Goal: Use online tool/utility: Utilize a website feature to perform a specific function

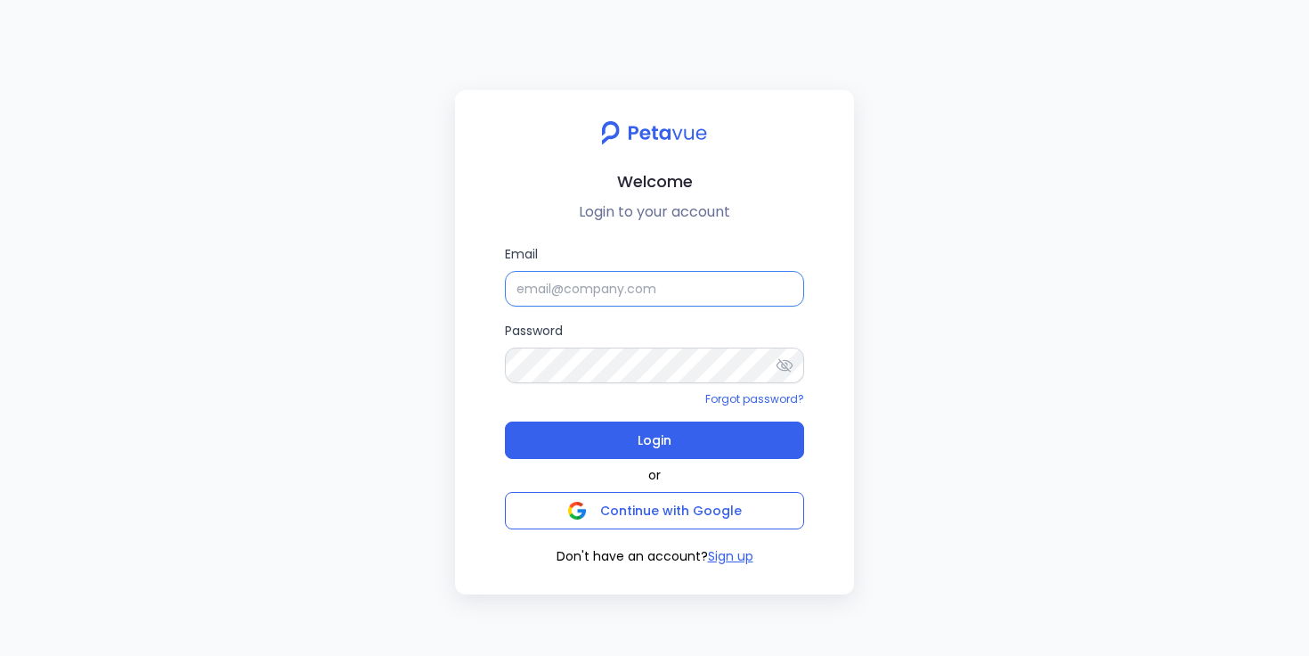
click at [567, 298] on input "Email" at bounding box center [654, 289] width 299 height 36
type input "[EMAIL_ADDRESS][DOMAIN_NAME]"
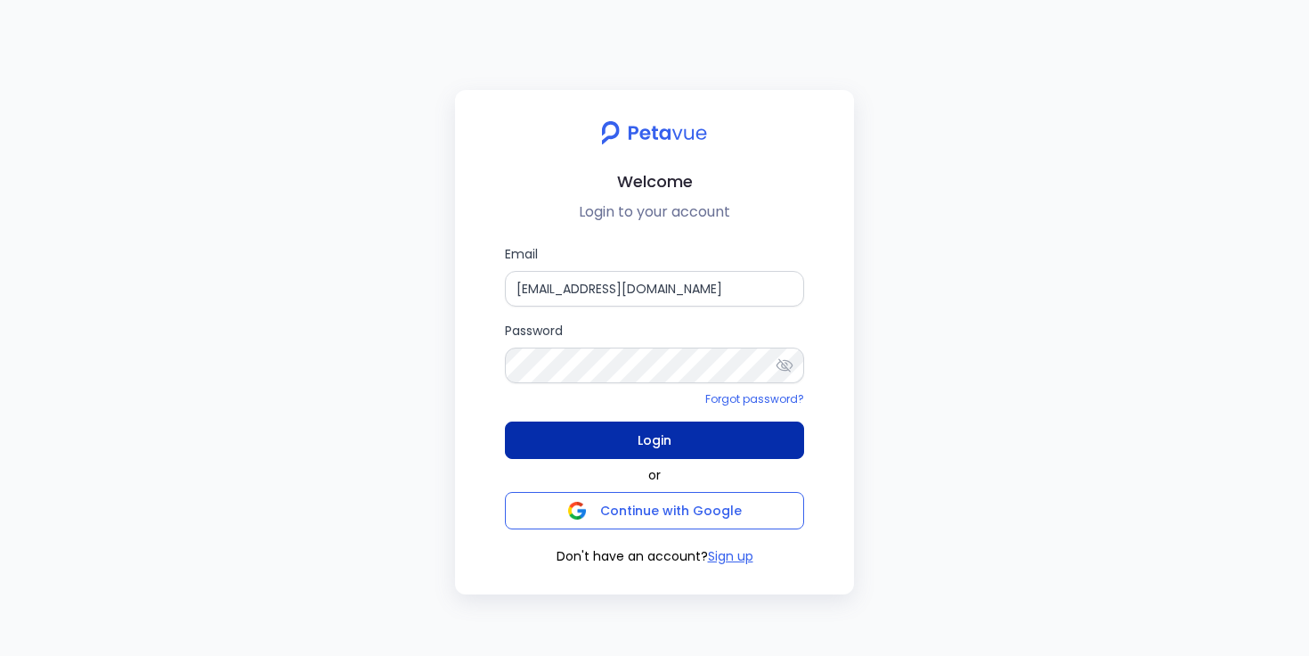
click at [608, 436] on button "Login" at bounding box center [654, 439] width 299 height 37
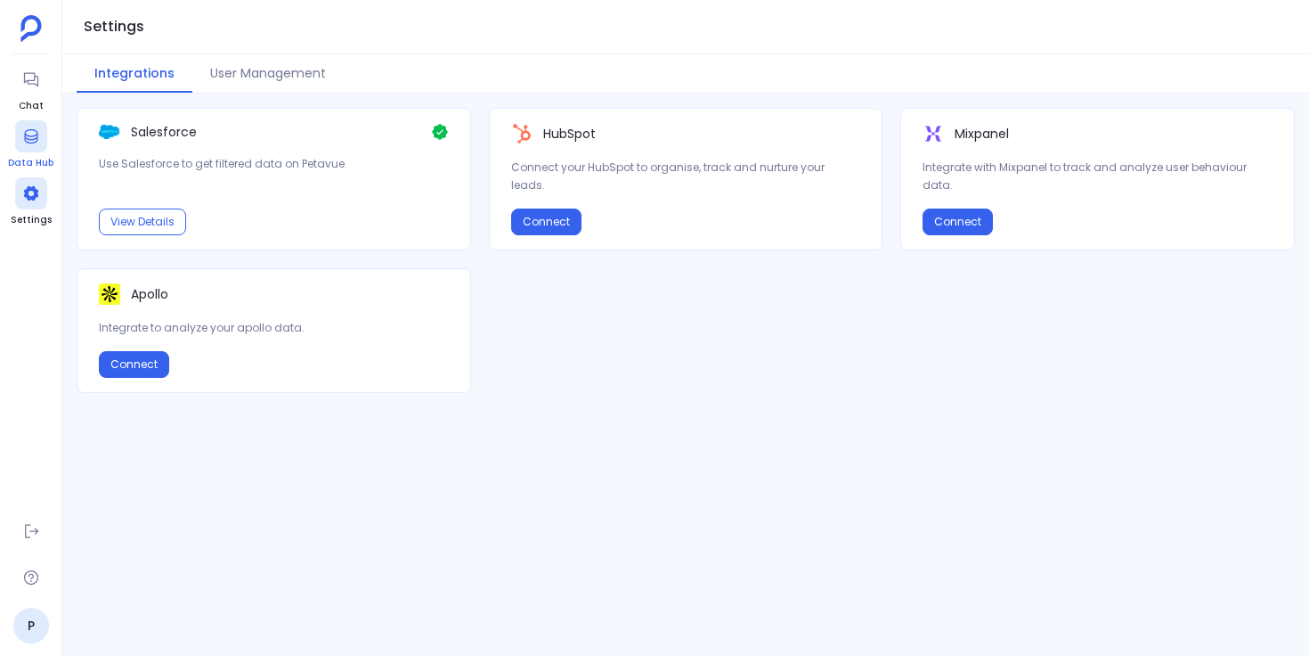
click at [25, 141] on icon at bounding box center [30, 136] width 13 height 14
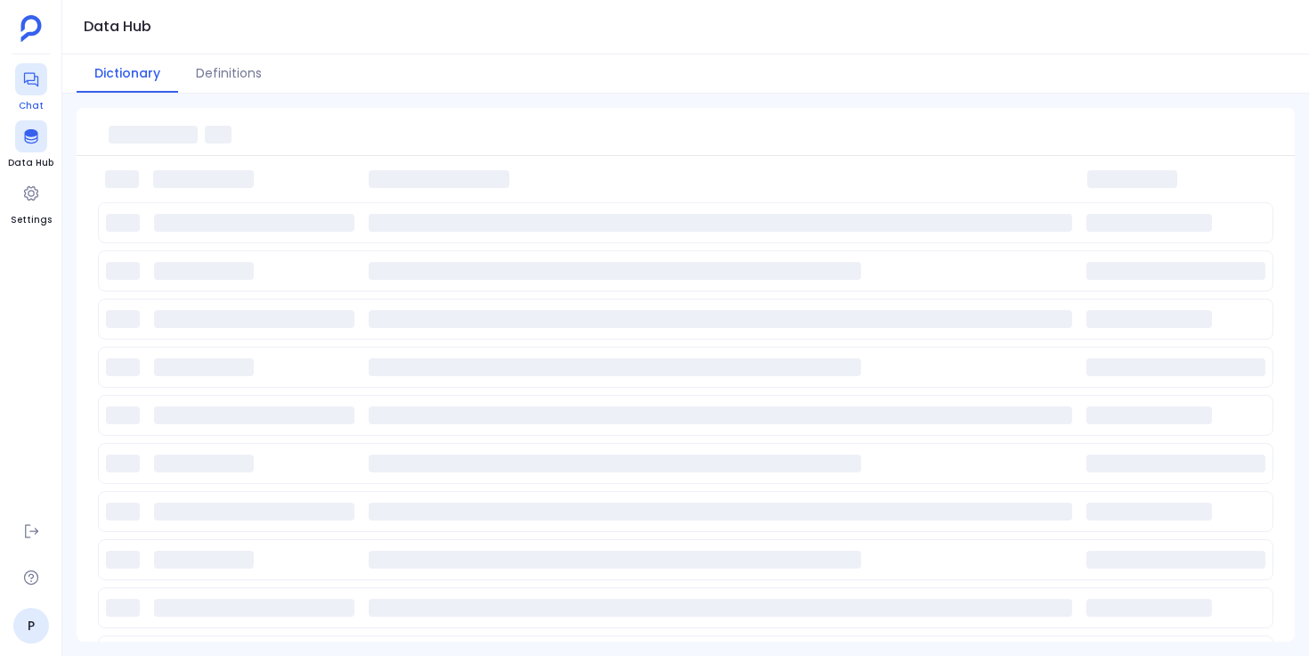
click at [35, 74] on icon at bounding box center [31, 79] width 18 height 18
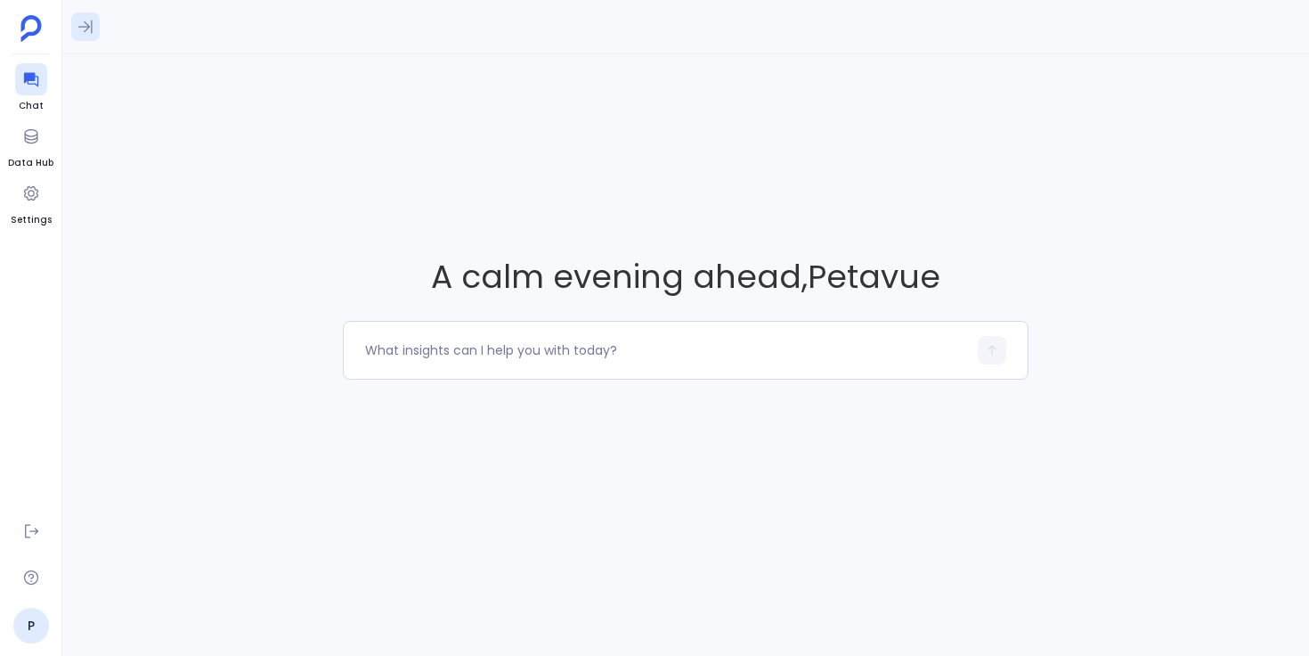
click at [79, 28] on icon at bounding box center [86, 27] width 18 height 18
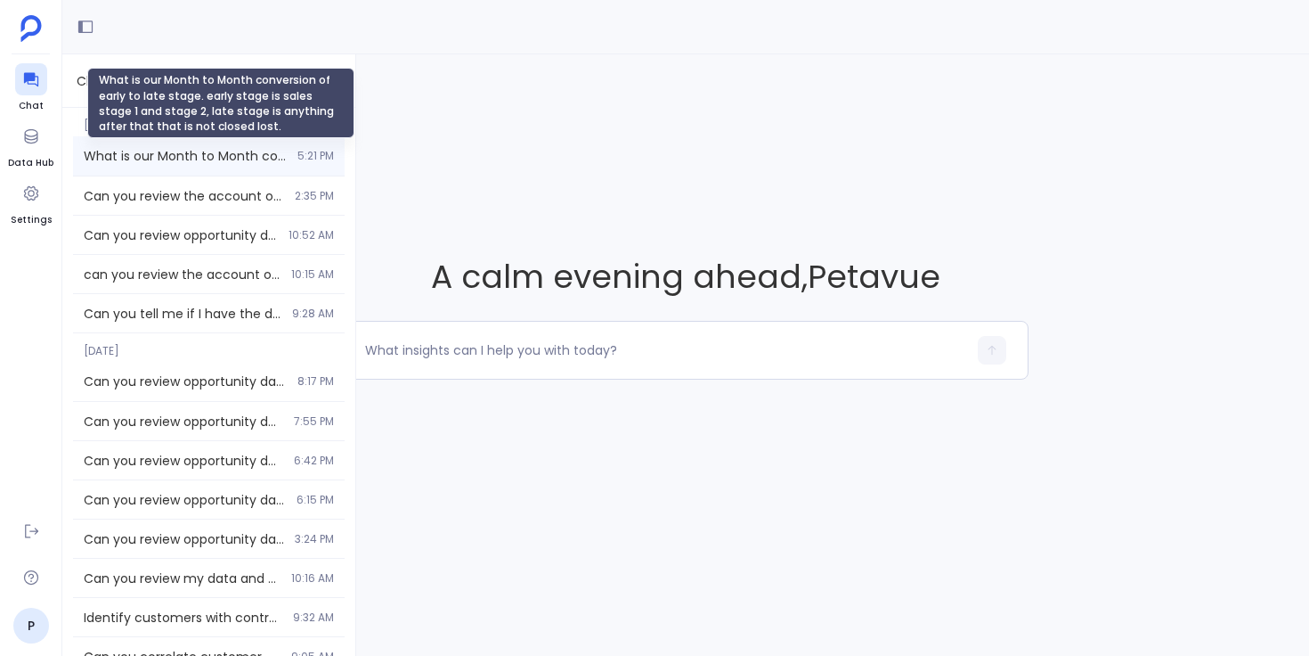
click at [176, 159] on span "What is our Month to Month conversion of early to late stage. early stage is sa…" at bounding box center [185, 156] width 203 height 18
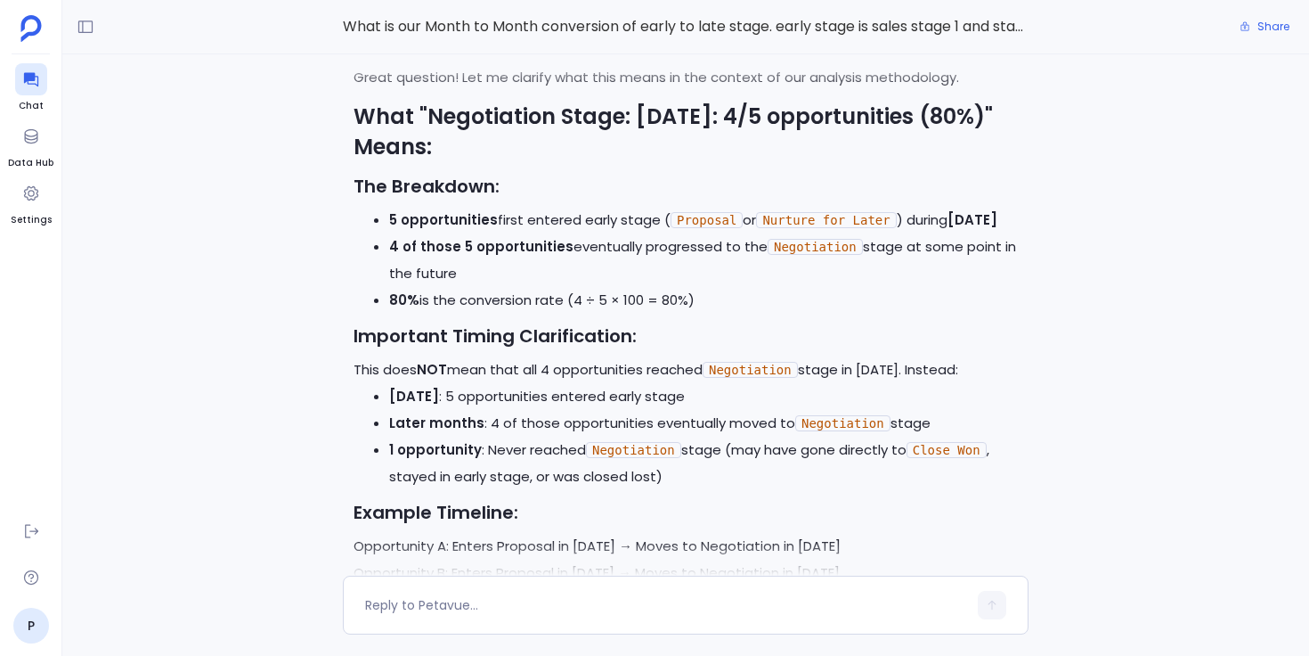
scroll to position [-957, 0]
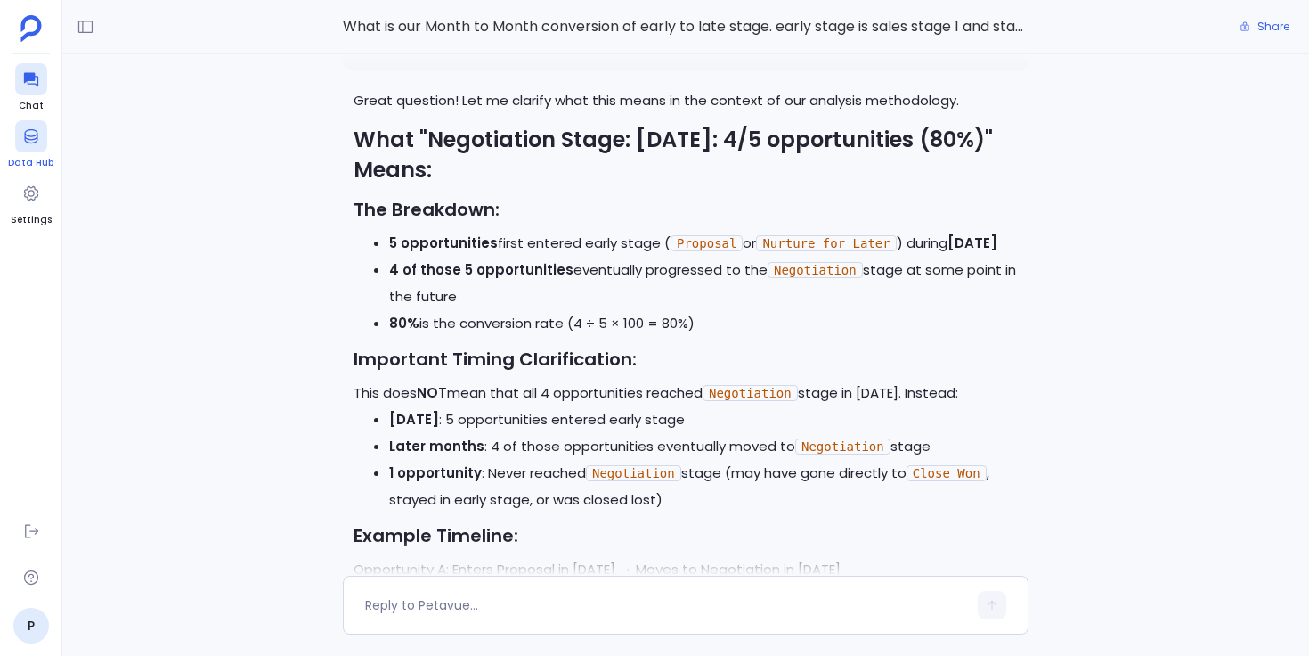
click at [37, 135] on icon at bounding box center [30, 136] width 13 height 14
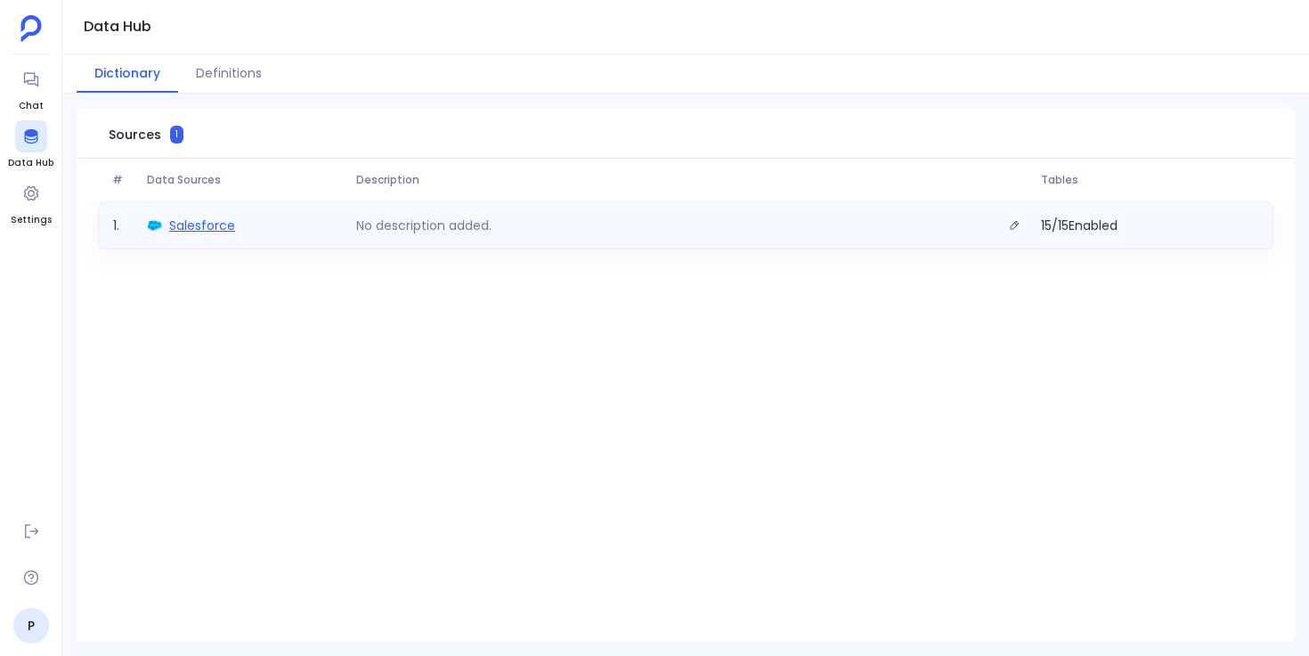
click at [212, 218] on span "Salesforce" at bounding box center [202, 225] width 66 height 18
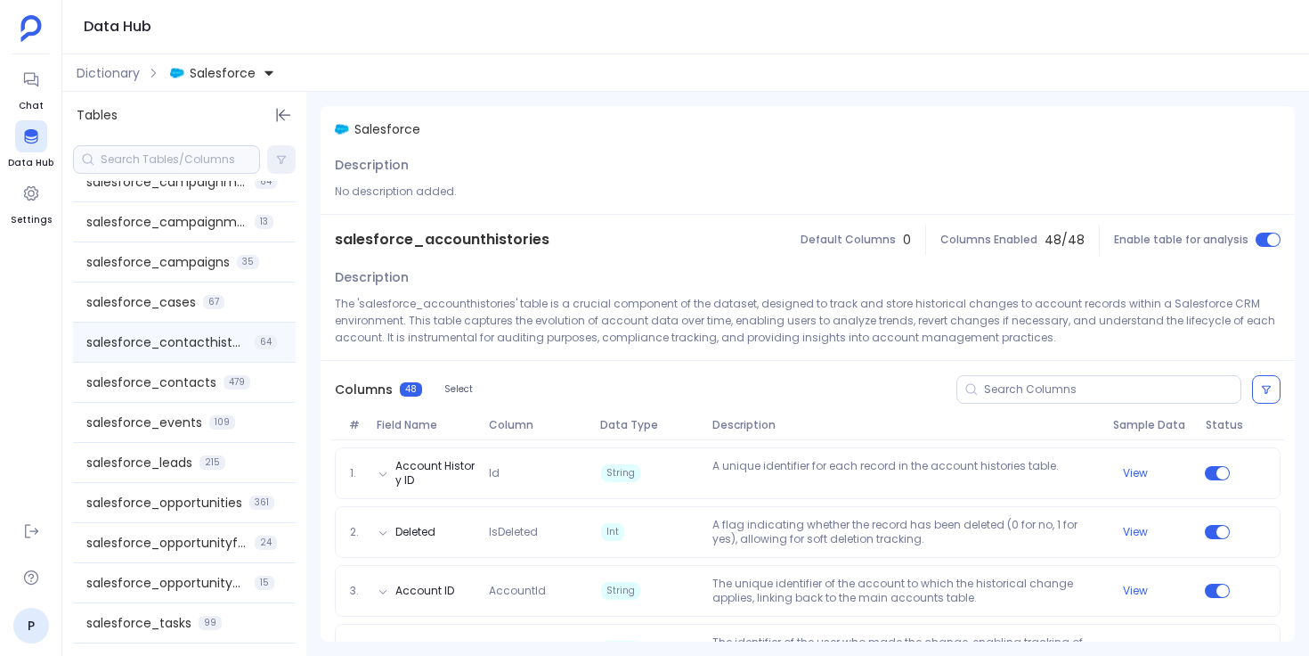
scroll to position [141, 0]
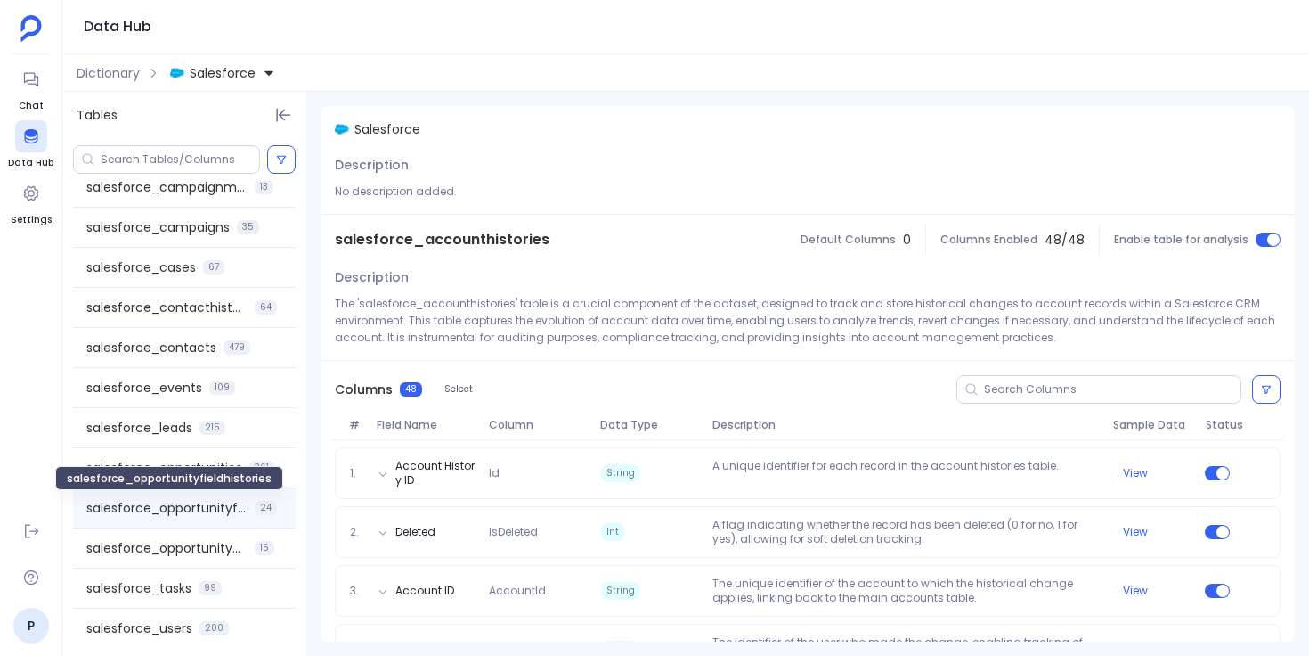
click at [208, 512] on span "salesforce_opportunityfieldhistories" at bounding box center [166, 508] width 161 height 18
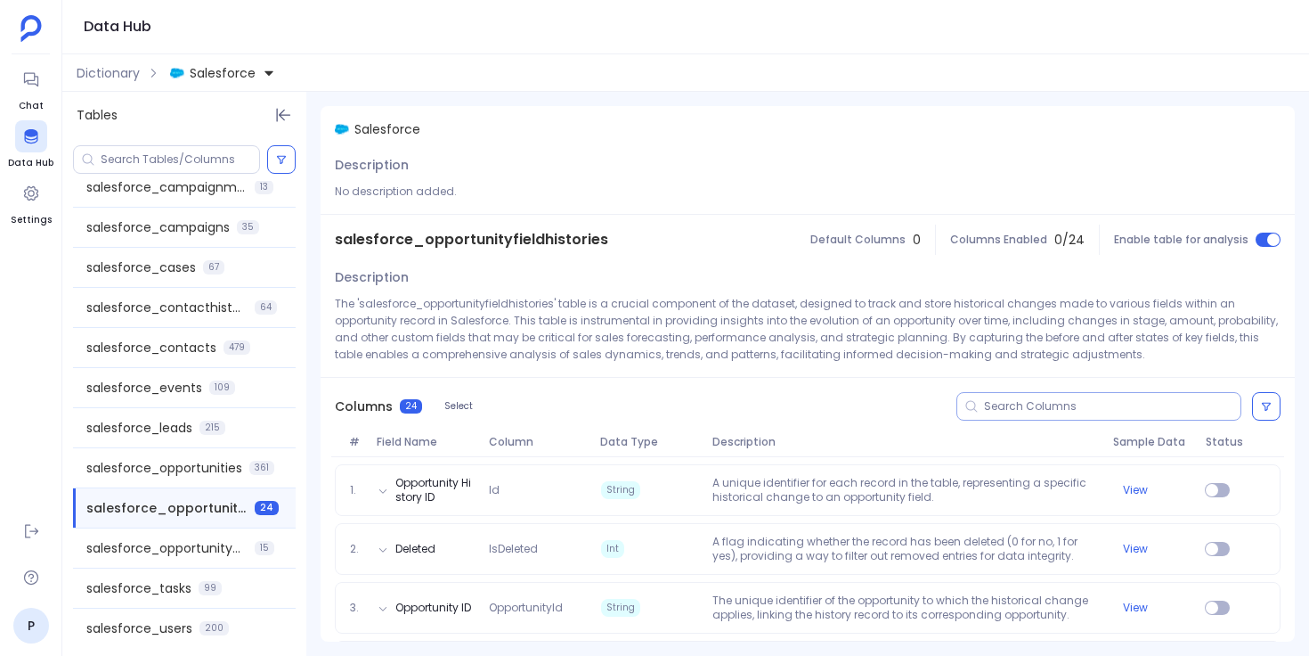
click at [1057, 404] on input at bounding box center [1112, 406] width 257 height 14
paste input "OpportunityId"
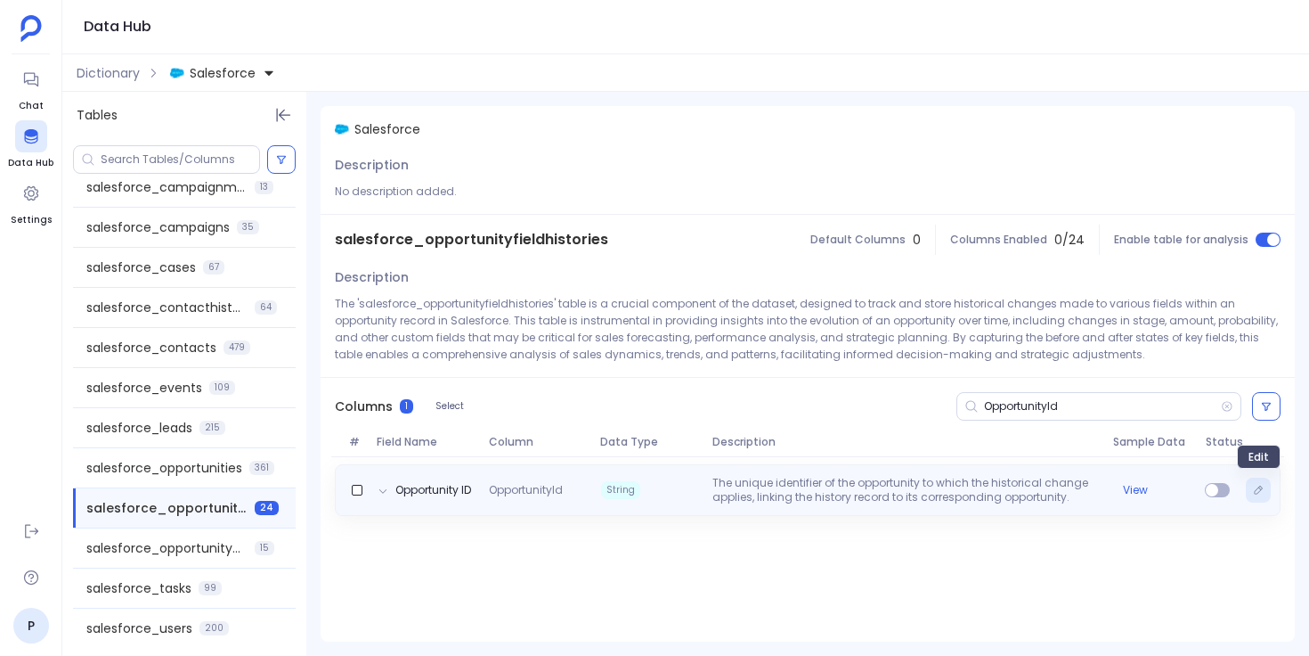
click at [1264, 490] on button "Edit" at bounding box center [1258, 489] width 25 height 25
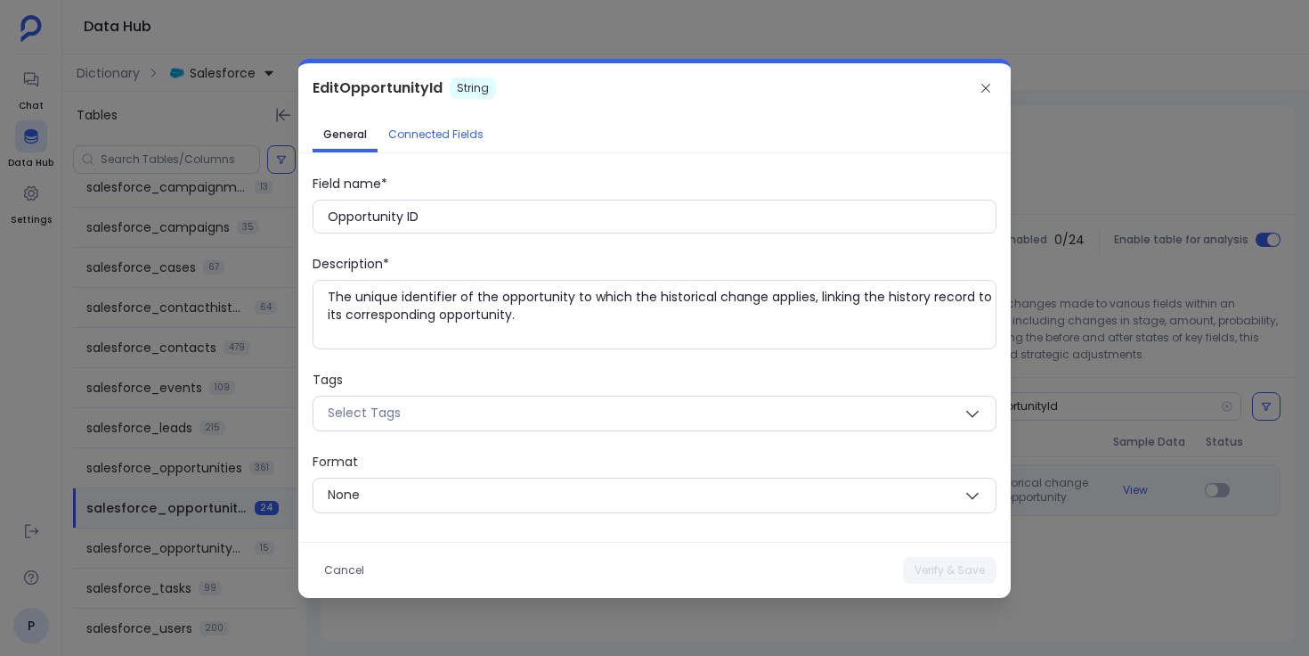
click at [452, 136] on span "Connected Fields" at bounding box center [435, 134] width 95 height 14
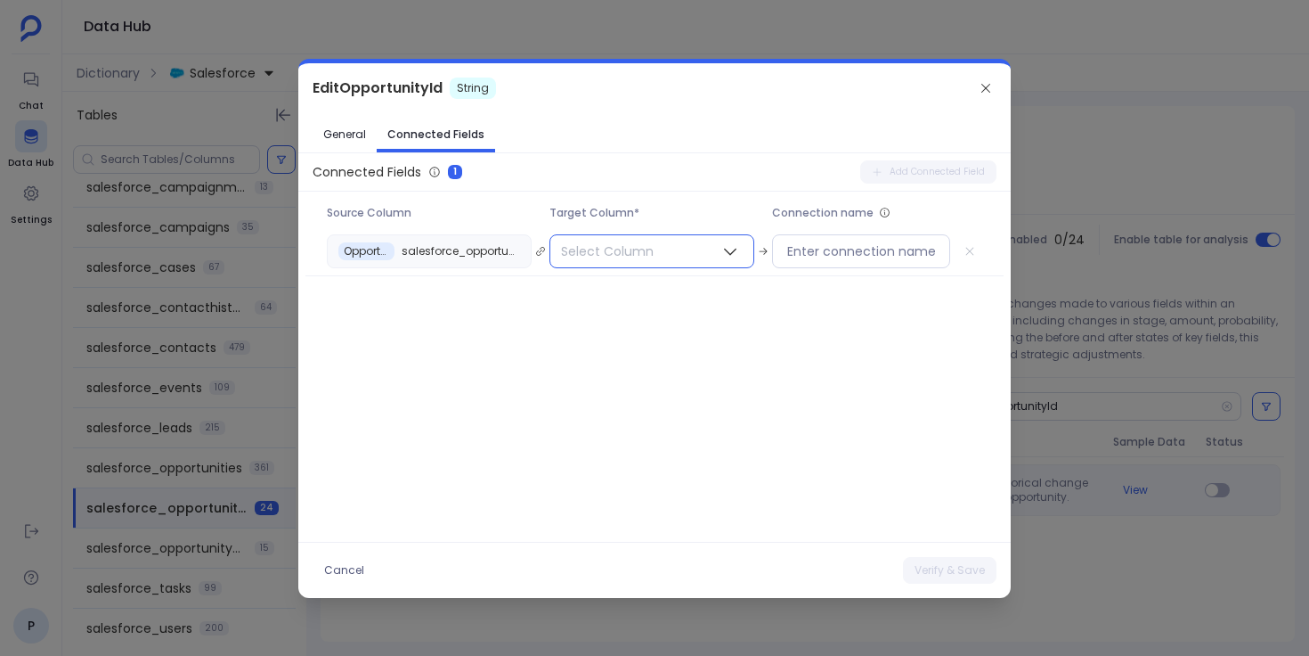
click at [639, 253] on span "Select Column" at bounding box center [607, 251] width 114 height 32
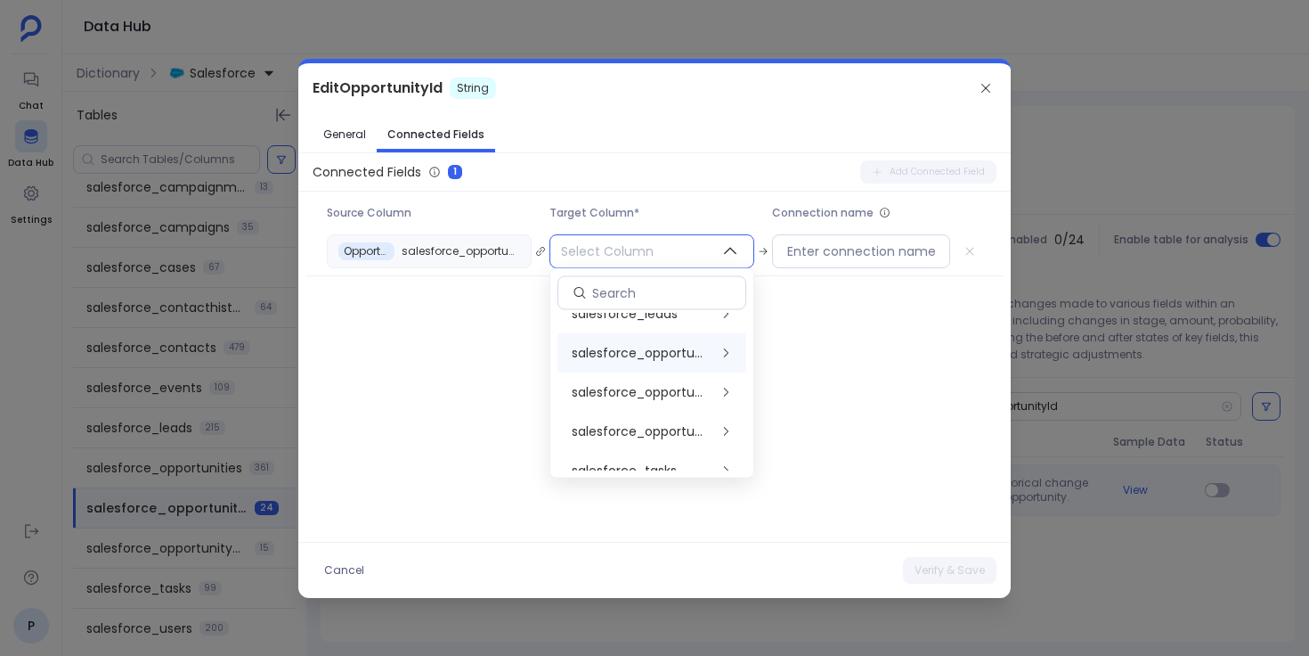
scroll to position [379, 0]
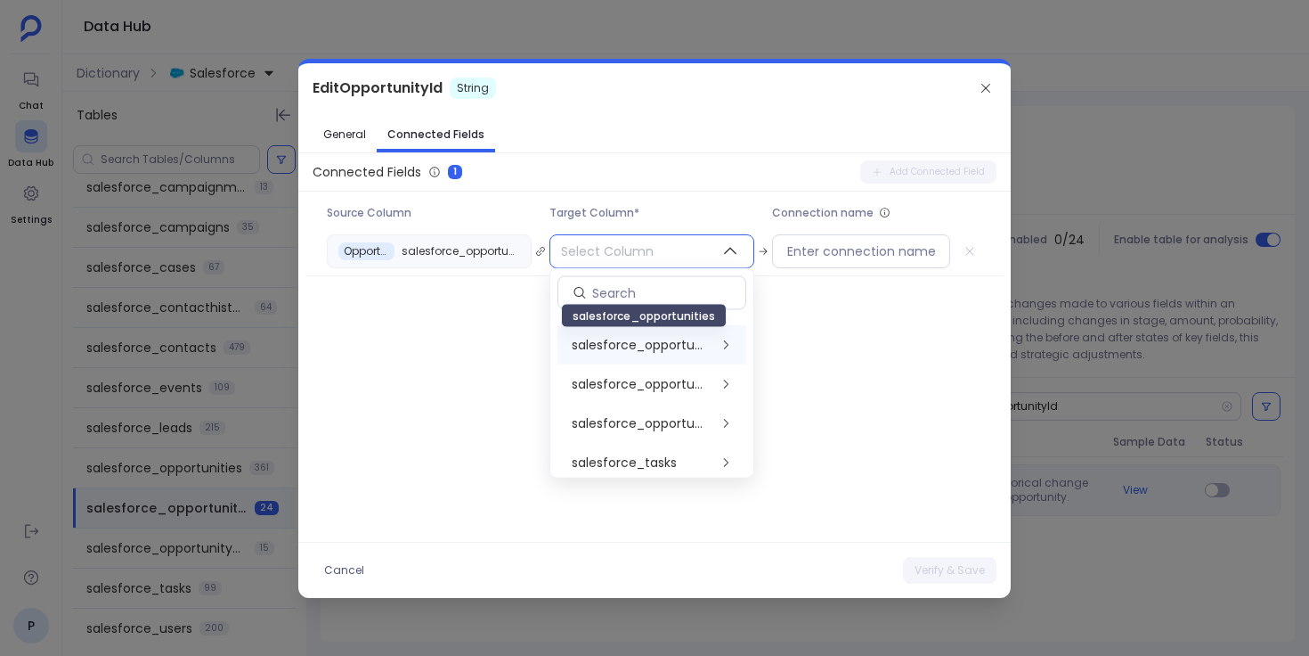
click at [662, 342] on span "salesforce_opportunities" at bounding box center [641, 346] width 138 height 18
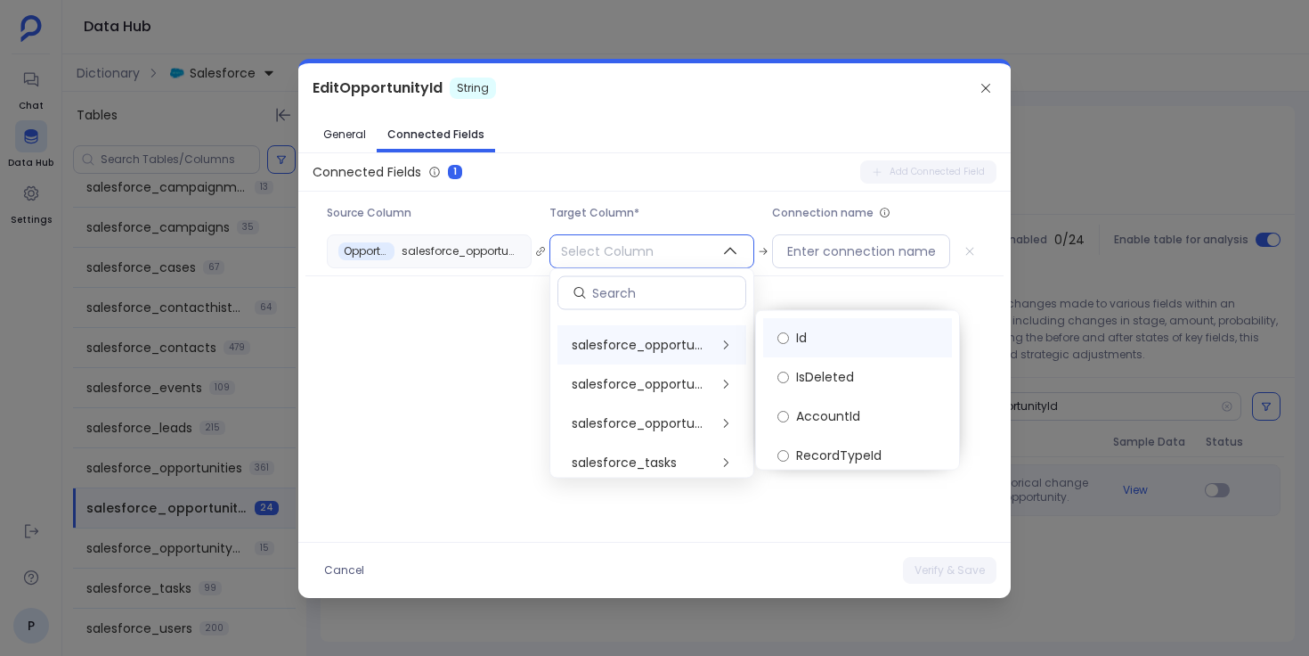
click at [812, 338] on label "Id" at bounding box center [857, 337] width 189 height 39
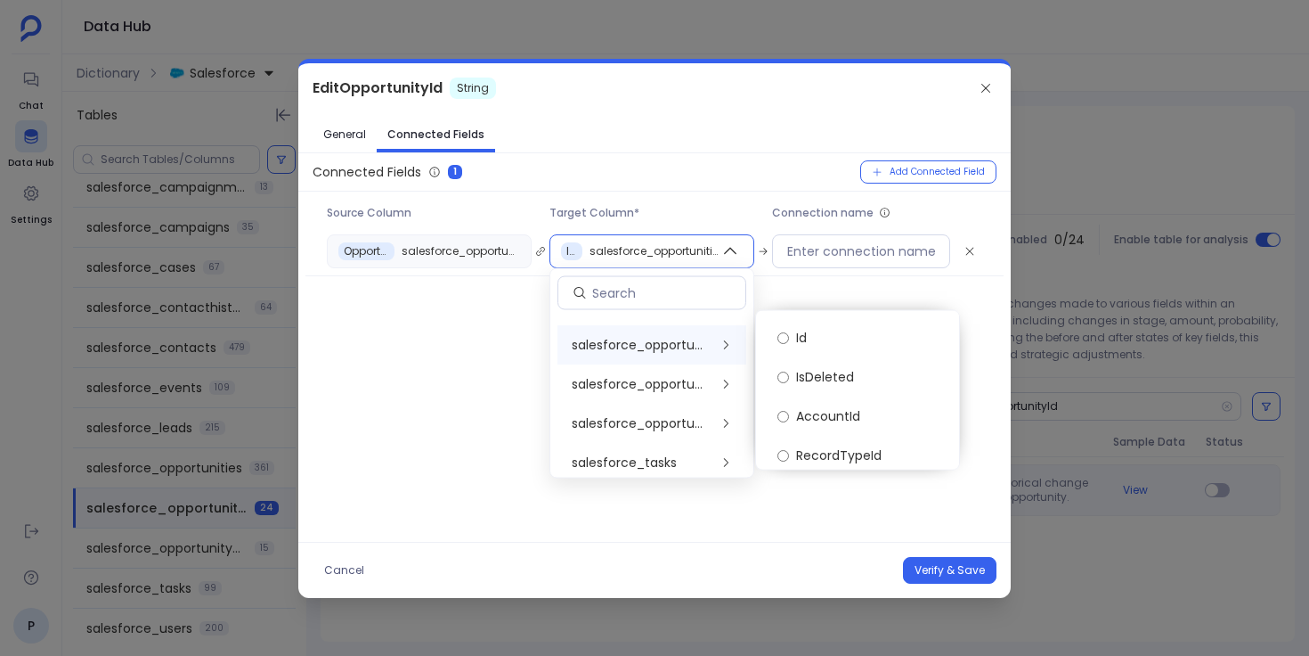
click at [854, 521] on div "Connected Fields 1 Add Connected Field Source Column Target Column* Connection …" at bounding box center [654, 347] width 713 height 374
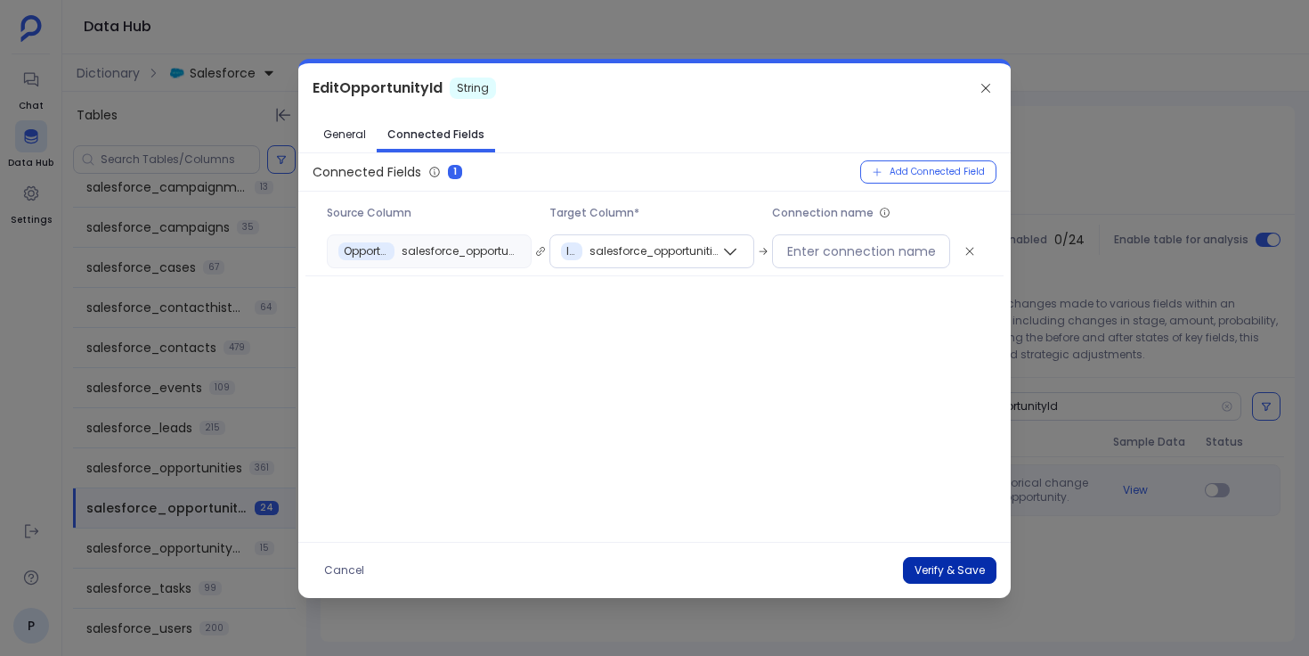
click at [932, 565] on button "Verify & Save" at bounding box center [950, 570] width 94 height 27
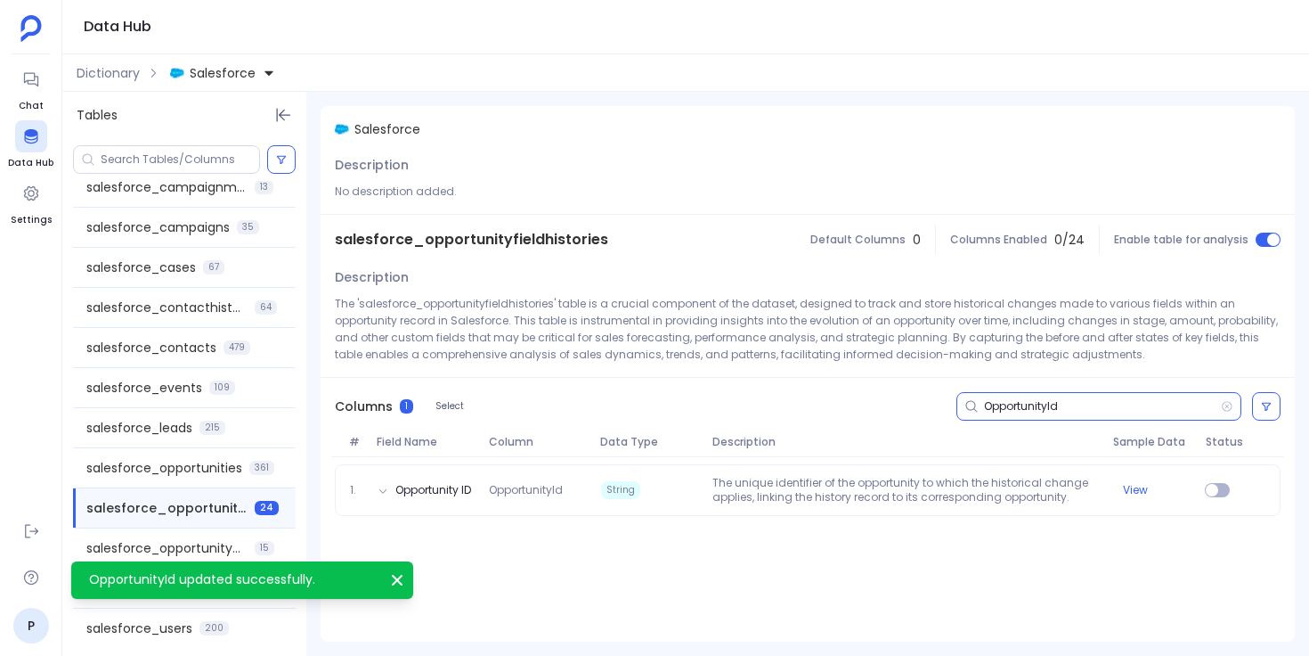
click at [1019, 404] on input "OpportunityId" at bounding box center [1102, 406] width 237 height 14
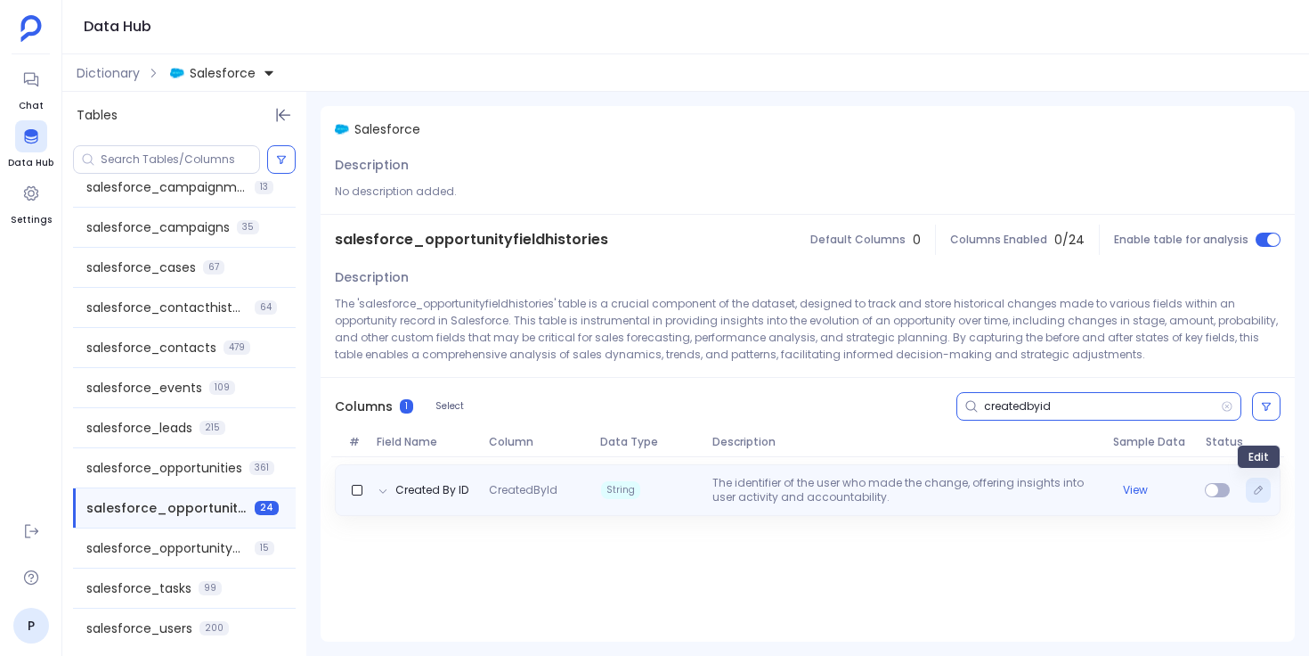
click at [1259, 493] on icon "Edit" at bounding box center [1258, 490] width 11 height 11
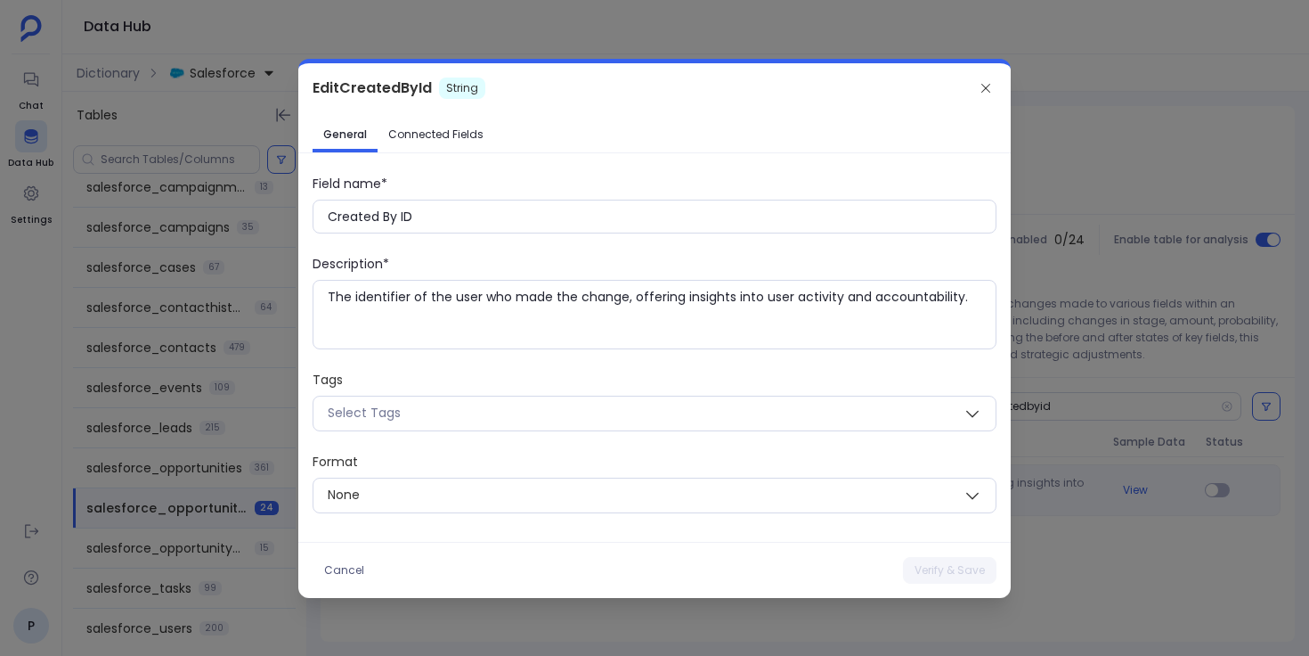
click at [466, 120] on link "Connected Fields" at bounding box center [436, 134] width 117 height 29
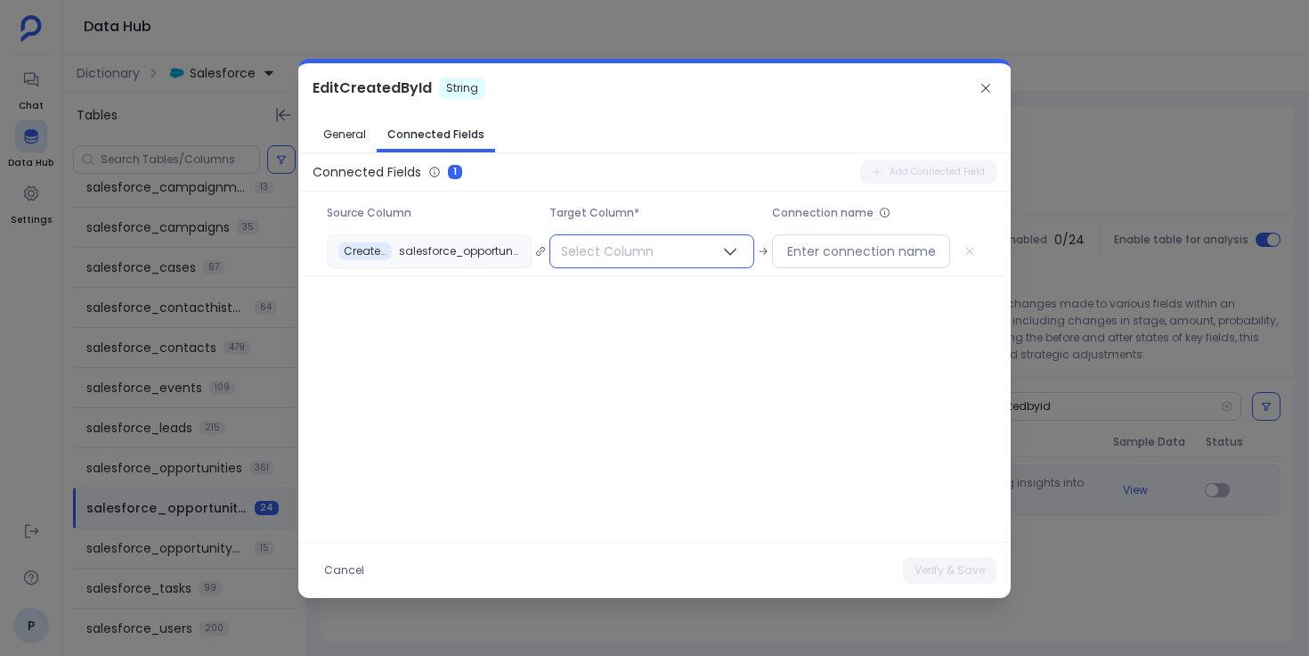
click at [618, 253] on span "Select Column" at bounding box center [607, 251] width 114 height 32
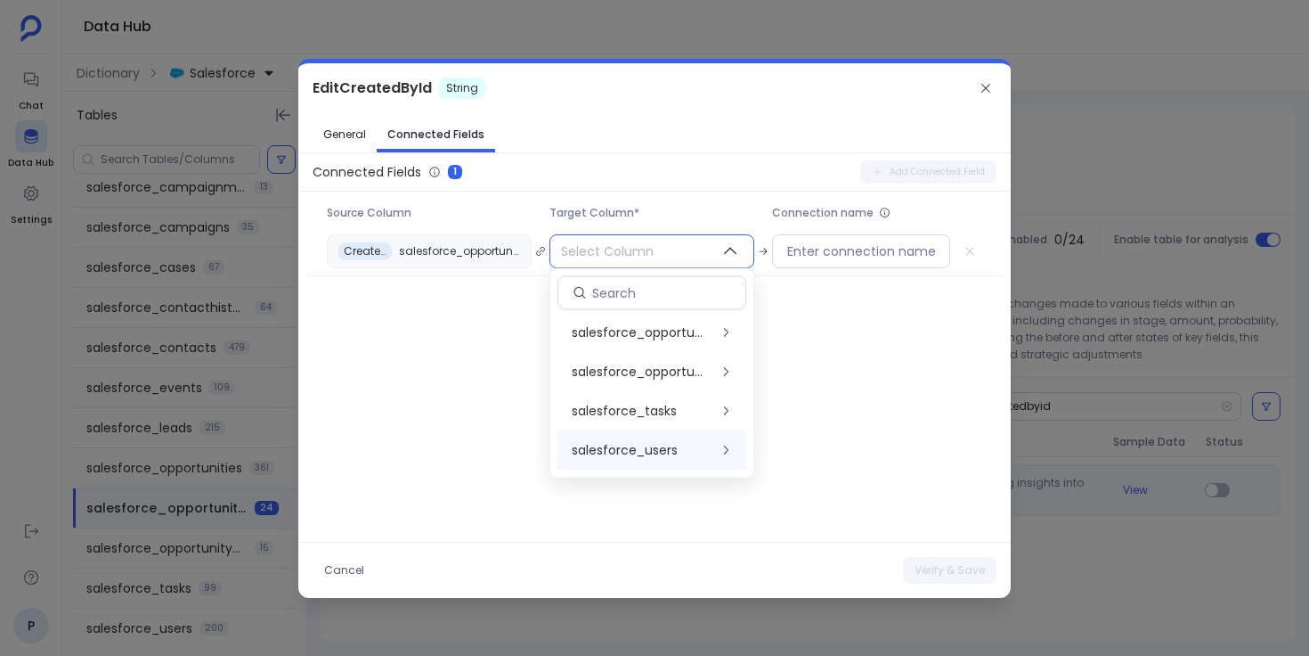
click at [643, 443] on span "salesforce_users" at bounding box center [625, 451] width 106 height 18
click at [801, 340] on span "Id" at bounding box center [801, 338] width 11 height 18
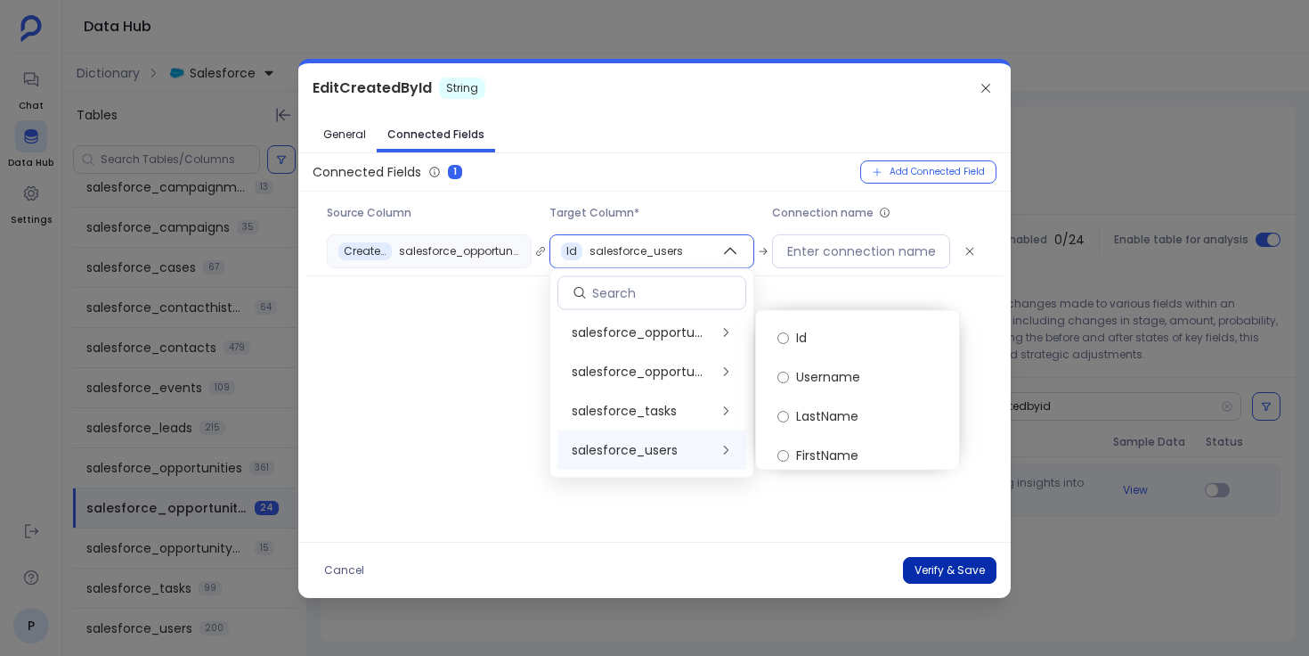
click at [917, 569] on button "Verify & Save" at bounding box center [950, 570] width 94 height 27
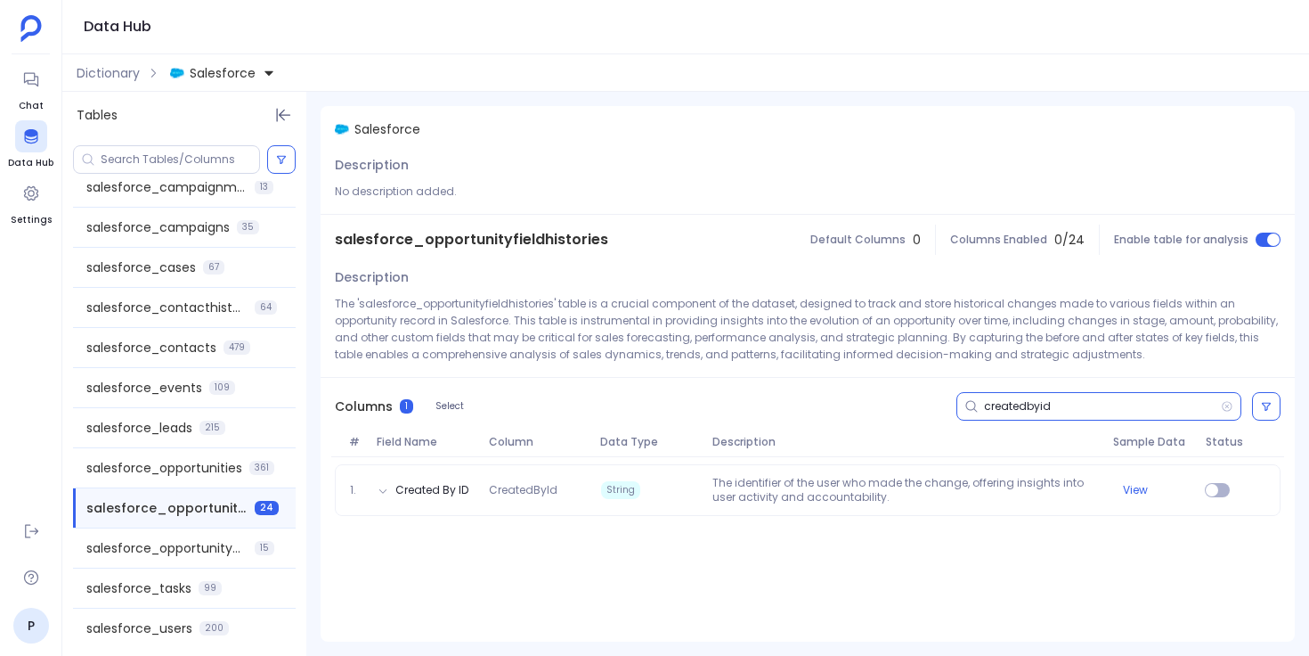
click at [1021, 404] on input "createdbyid" at bounding box center [1102, 406] width 237 height 14
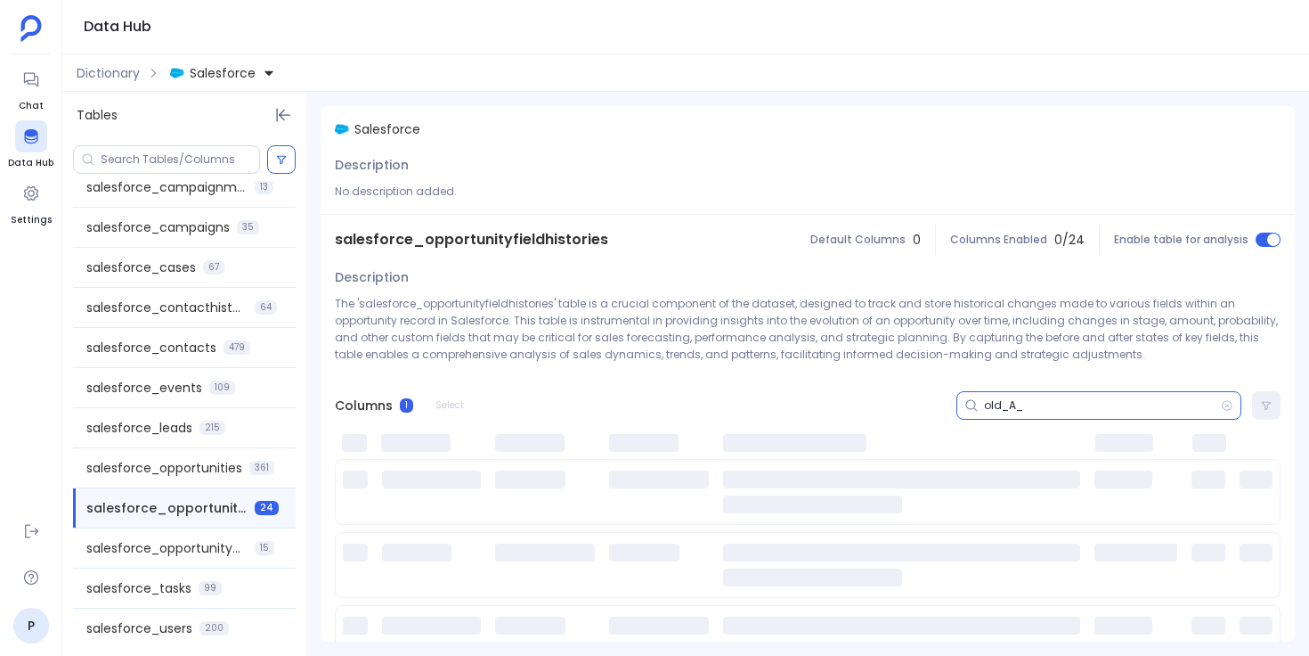
type input "old_A_P"
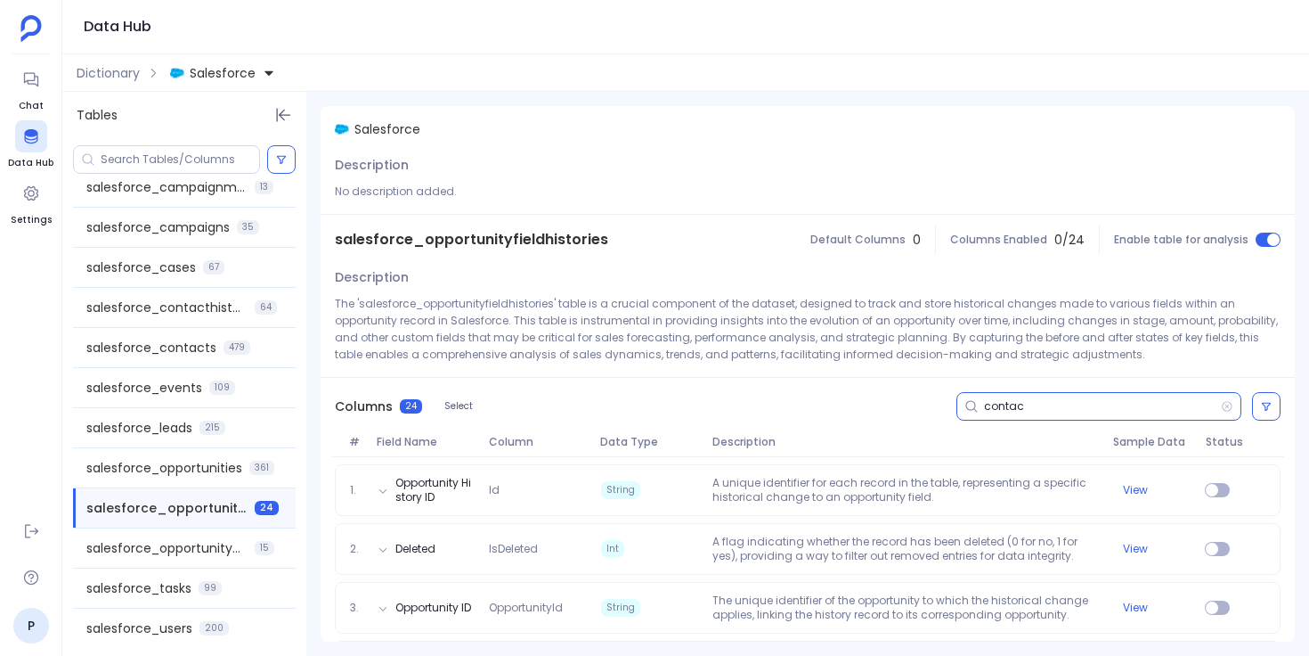
type input "contact"
paste input "old_Outreach_Last_Touch_Contact__c"
type input "old_Outreach_Last_Touch_Contact__c"
paste input "old_Original_New_Business_Opportunity__c"
type input "old_Original_New_Business_Opportunity__c"
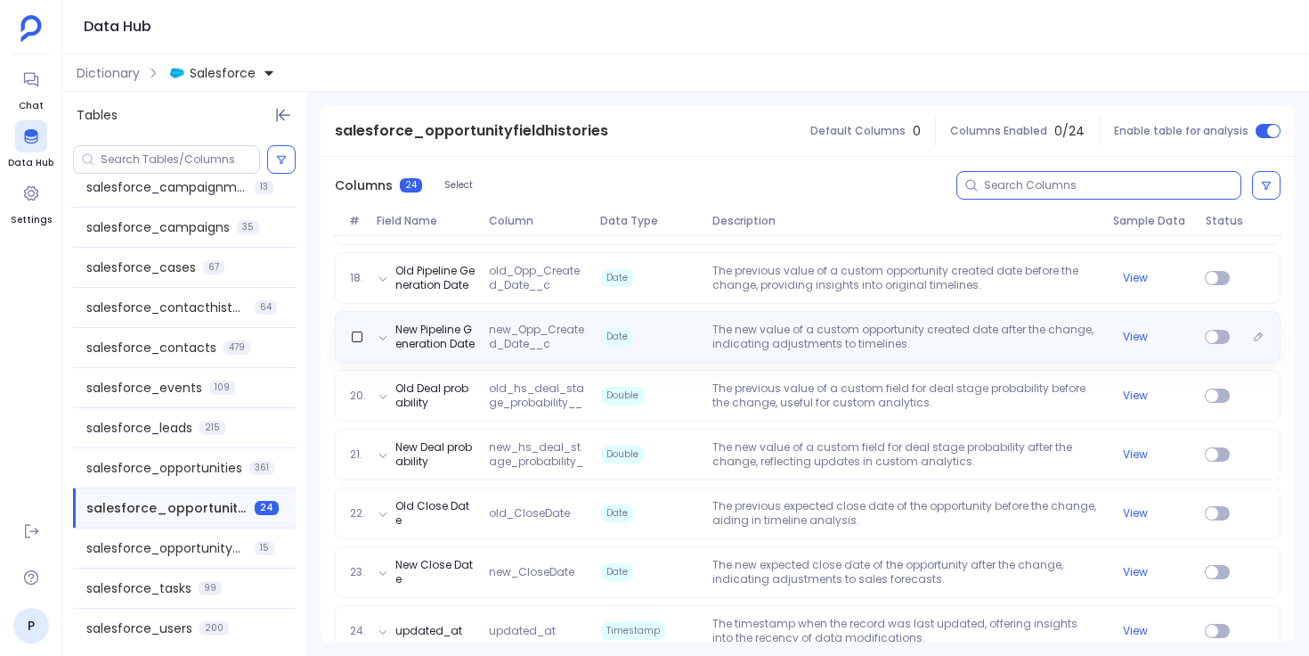
scroll to position [1241, 0]
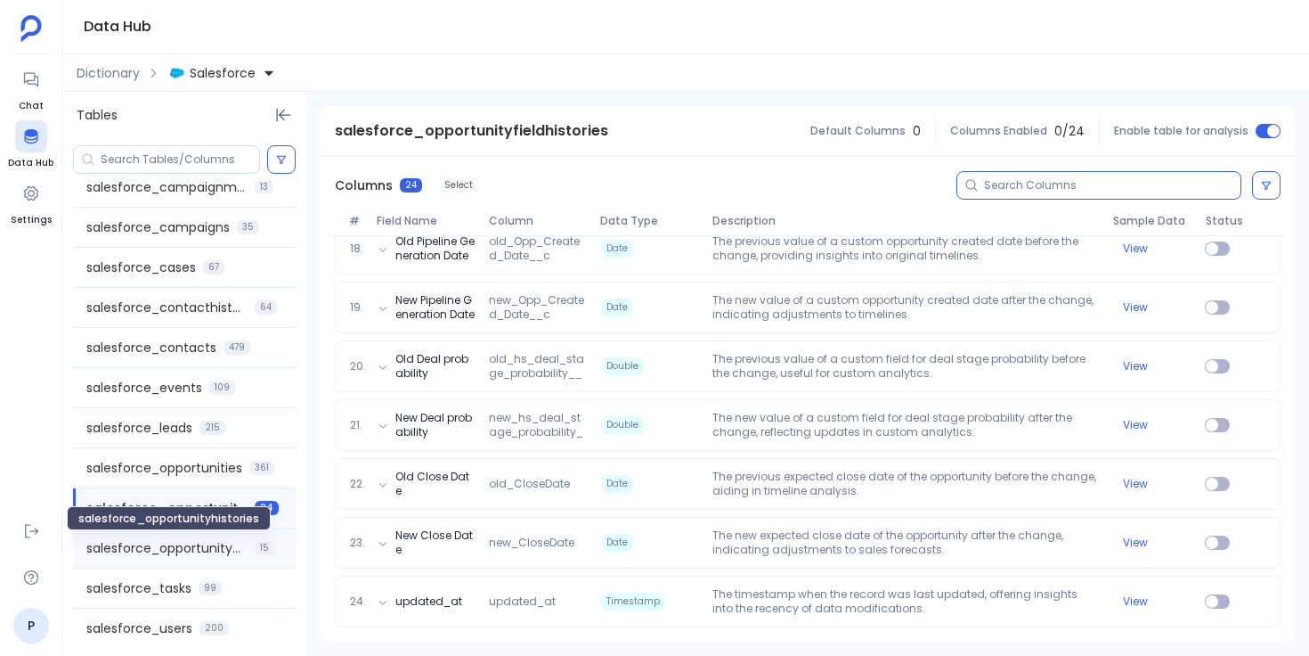
click at [192, 549] on span "salesforce_opportunityhistories" at bounding box center [166, 548] width 161 height 18
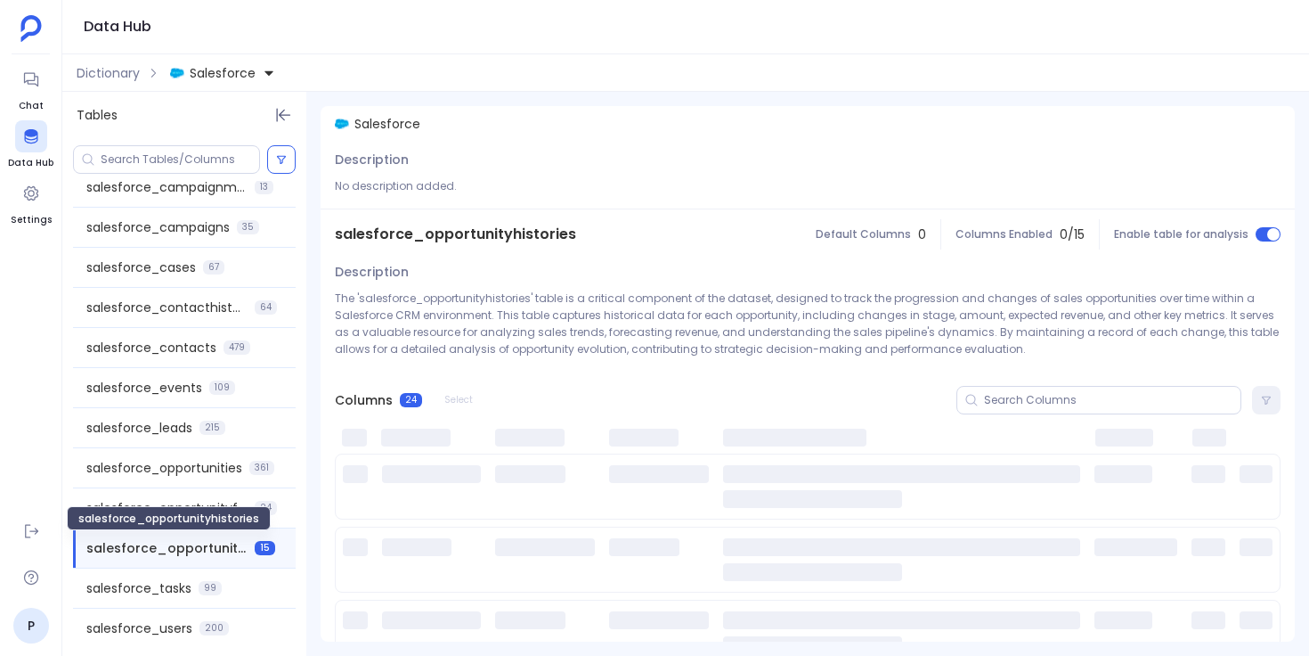
scroll to position [0, 0]
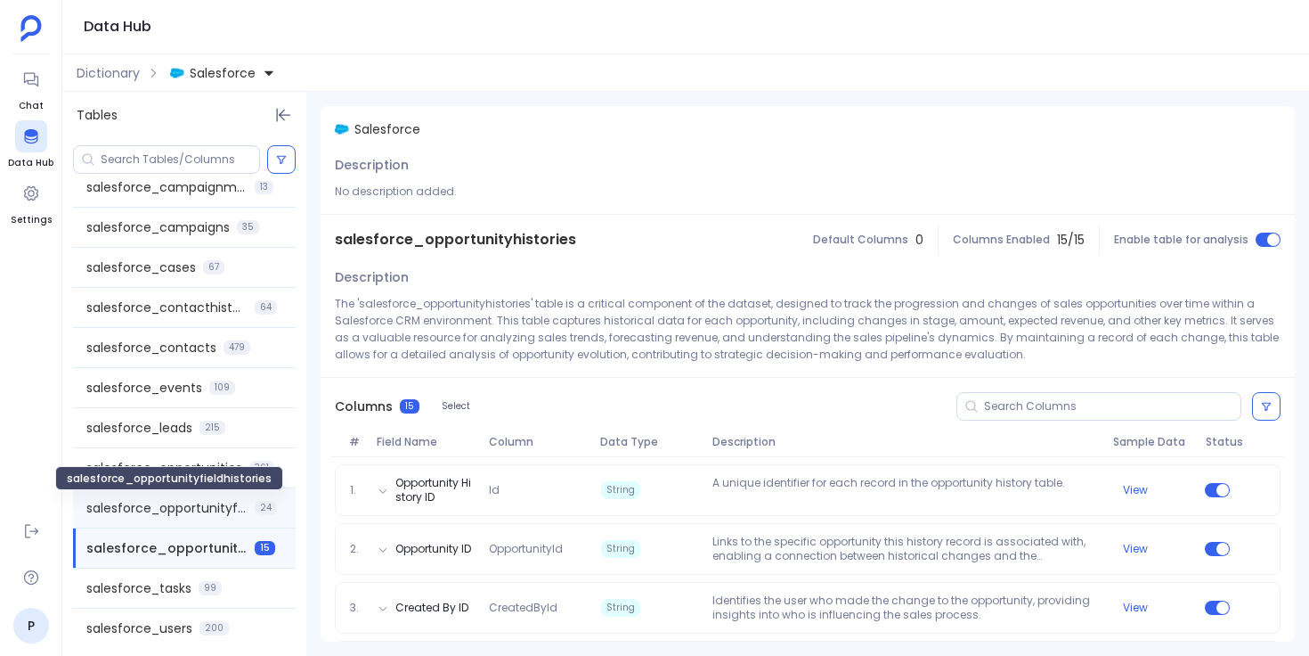
click at [196, 507] on span "salesforce_opportunityfieldhistories" at bounding box center [166, 508] width 161 height 18
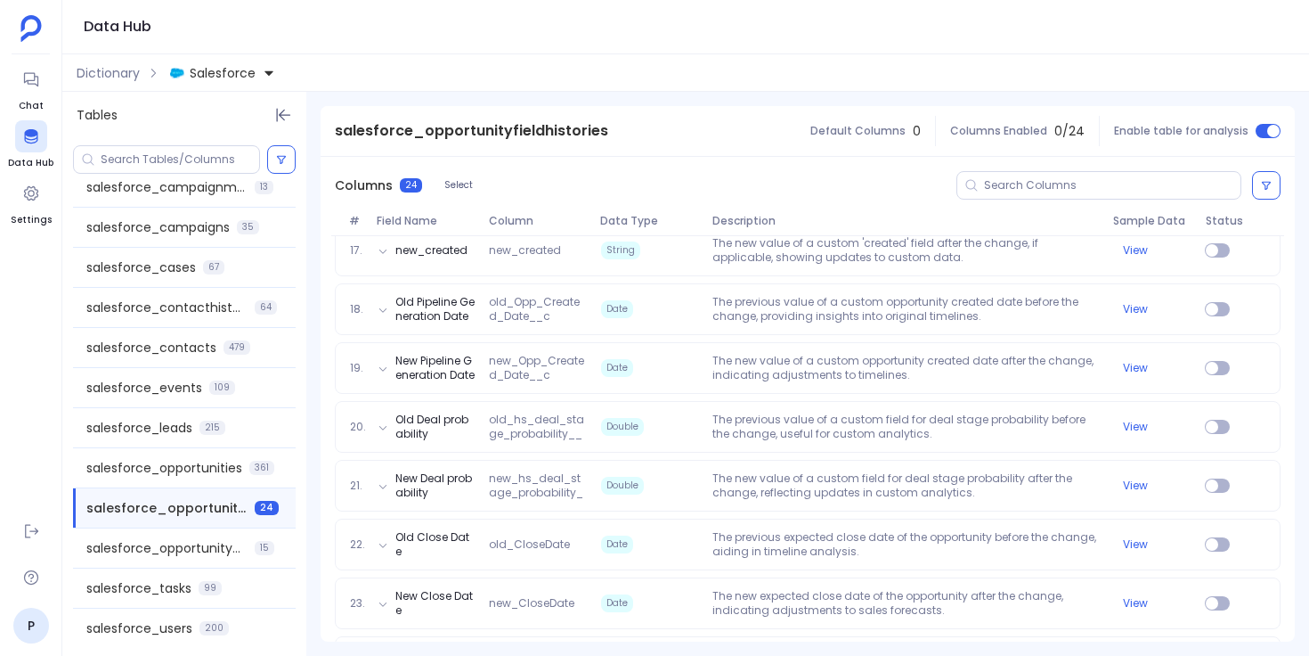
scroll to position [1241, 0]
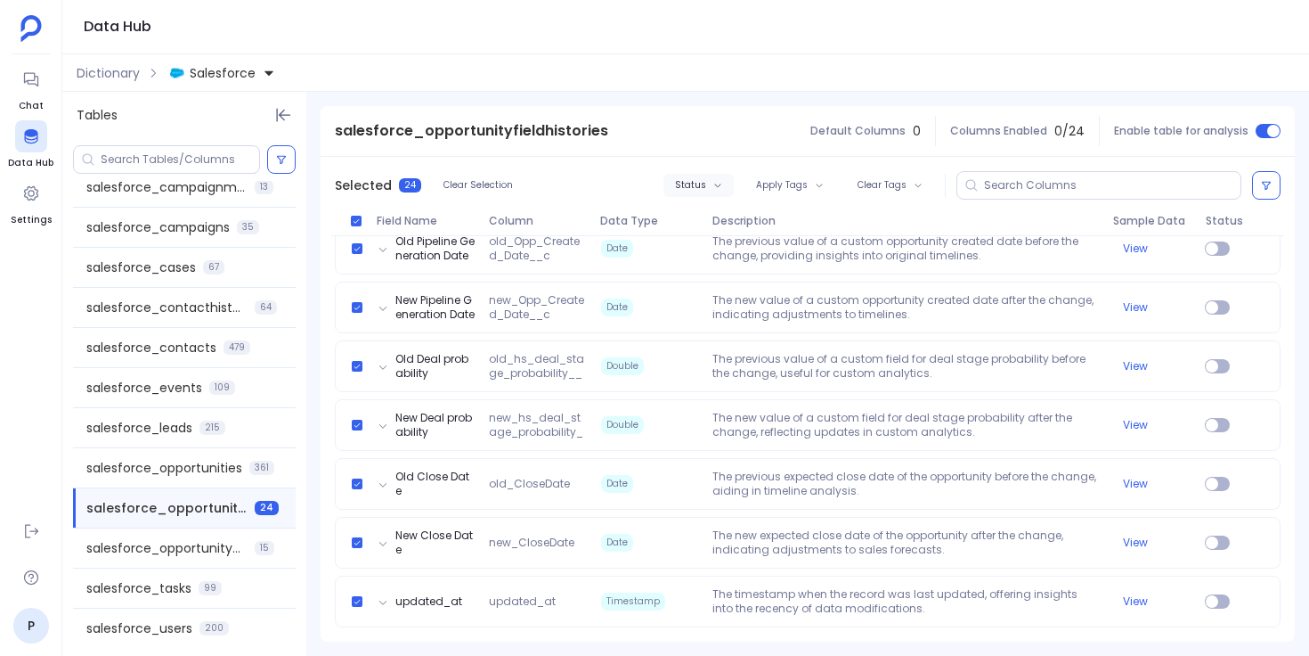
click at [721, 176] on button "Status" at bounding box center [699, 185] width 70 height 23
click at [737, 218] on label "Enable" at bounding box center [733, 217] width 132 height 39
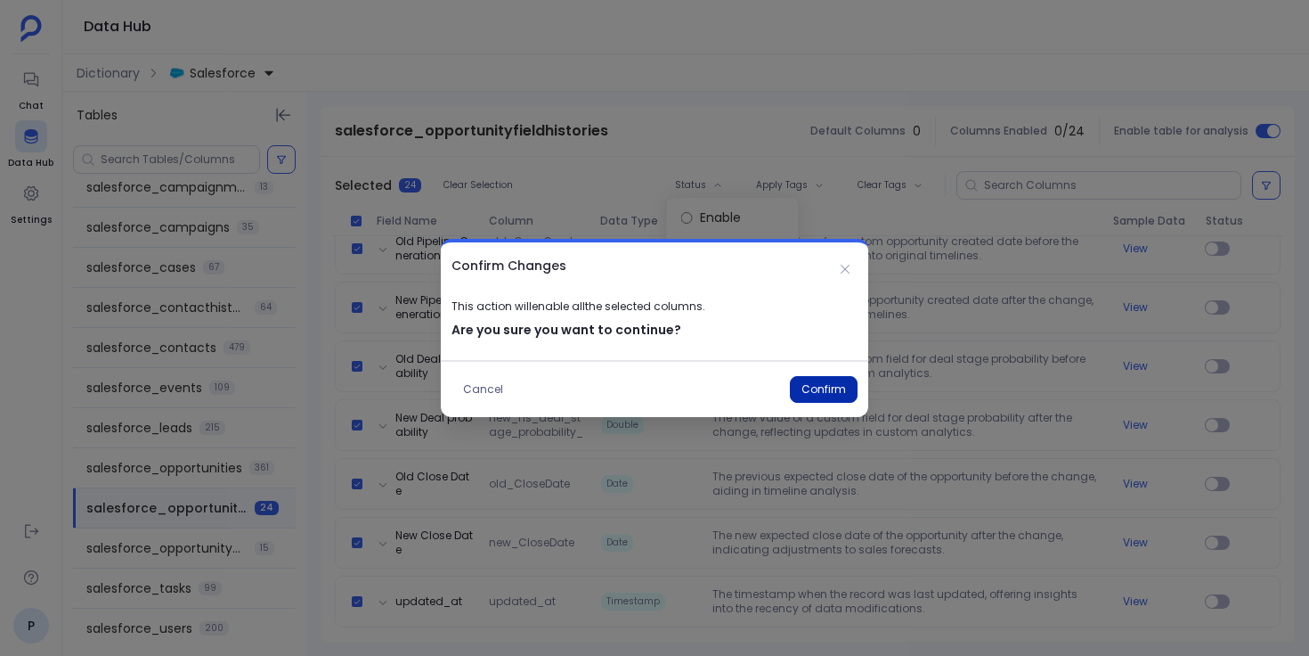
click at [823, 392] on button "Confirm" at bounding box center [824, 389] width 68 height 27
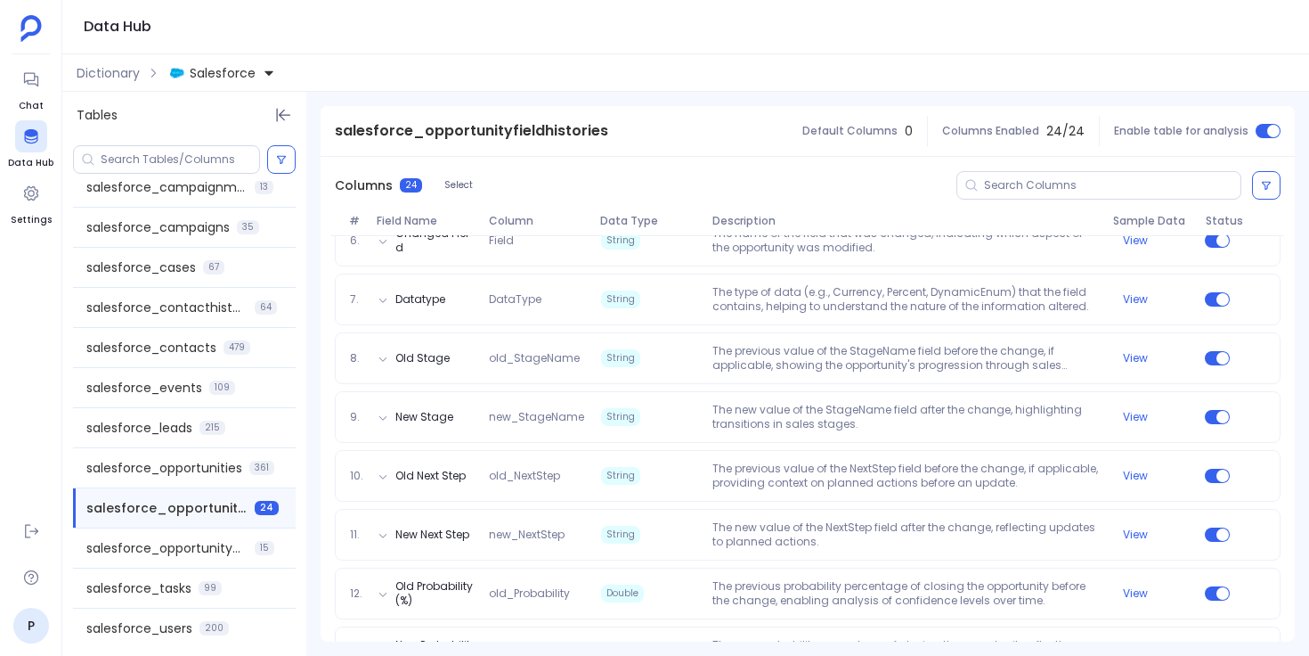
scroll to position [549, 0]
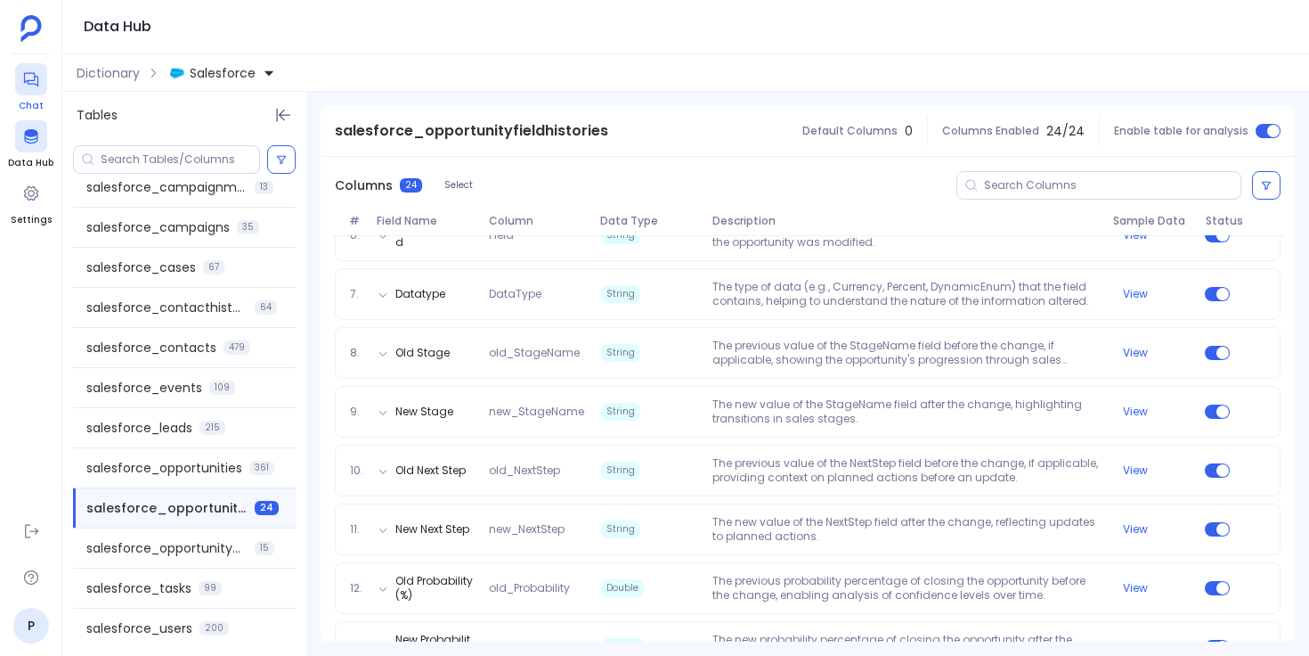
click at [36, 83] on icon at bounding box center [31, 79] width 18 height 18
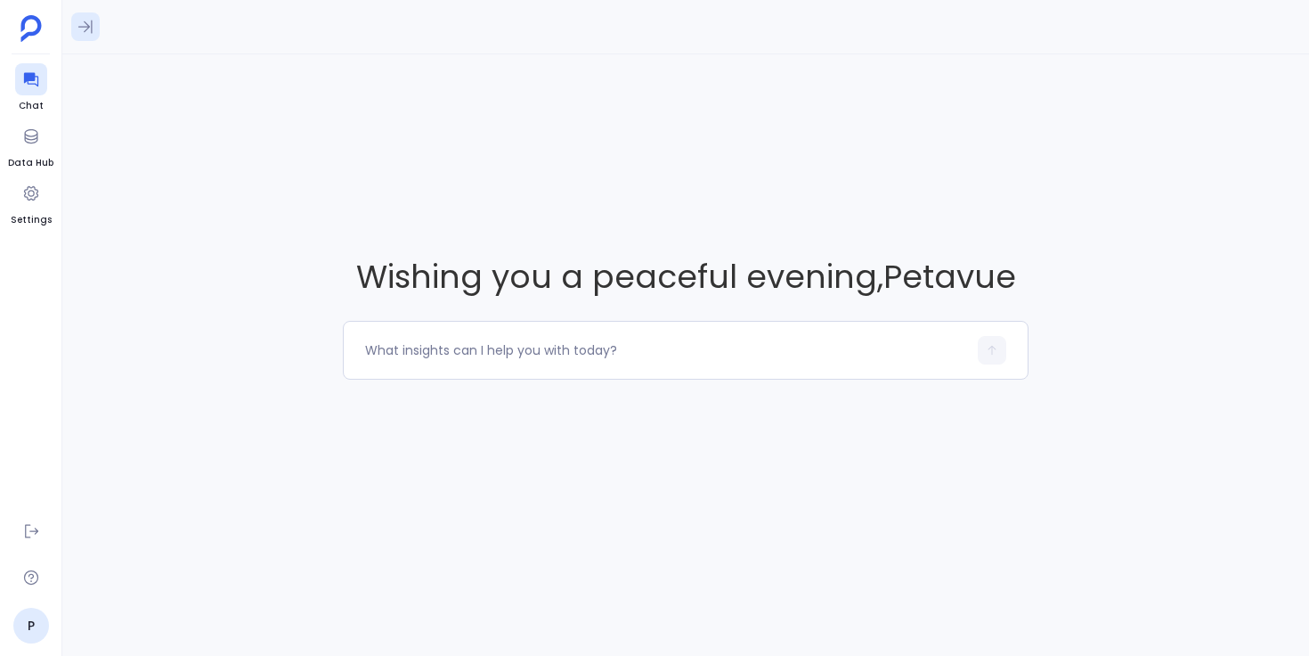
click at [89, 32] on icon at bounding box center [86, 27] width 18 height 18
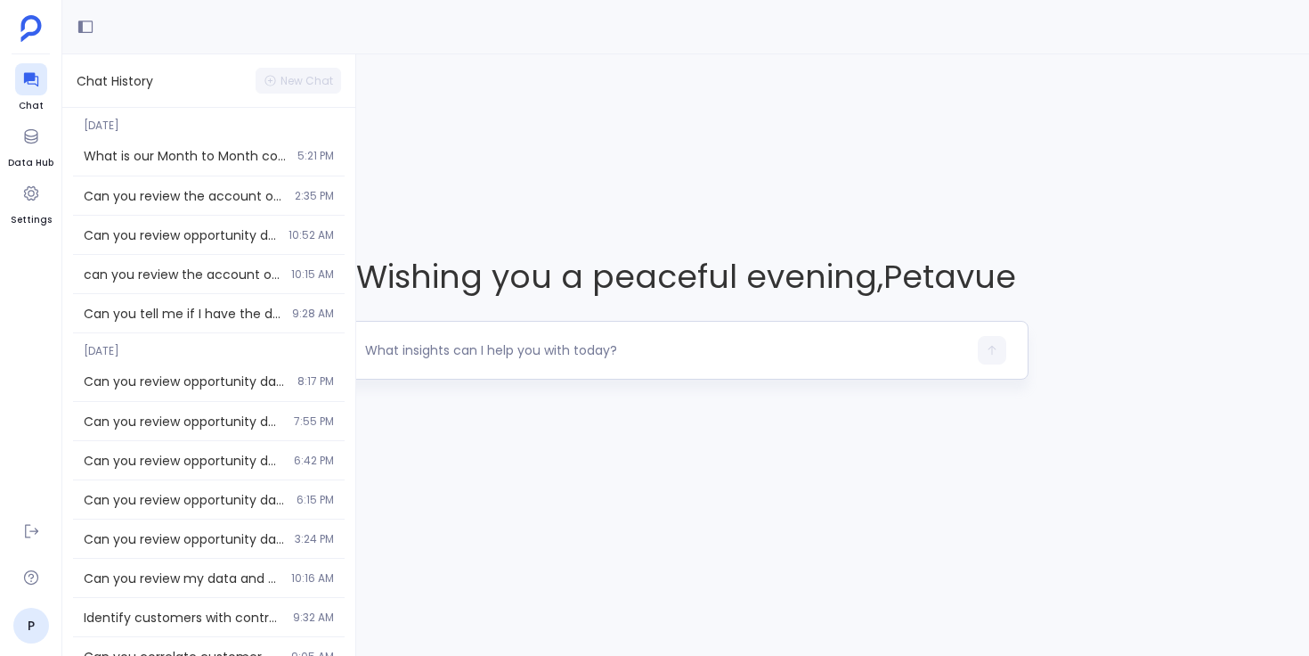
click at [416, 341] on textarea at bounding box center [666, 350] width 602 height 18
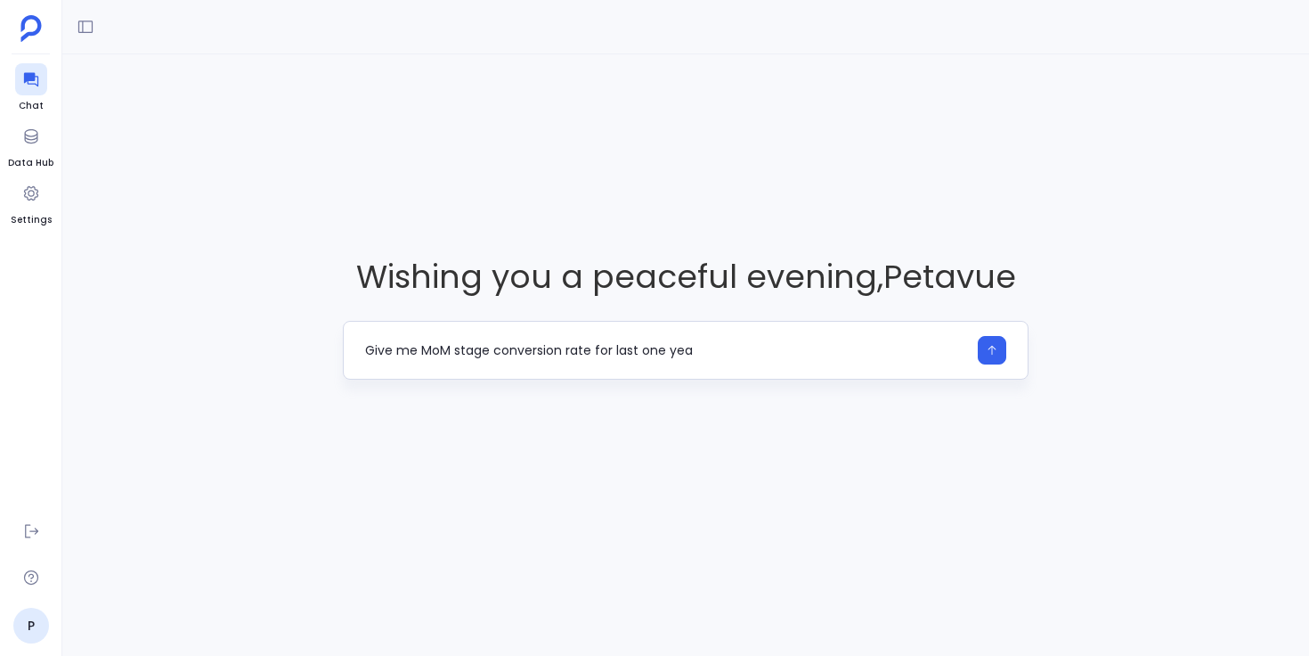
type textarea "Give me MoM stage conversion rate for last one year"
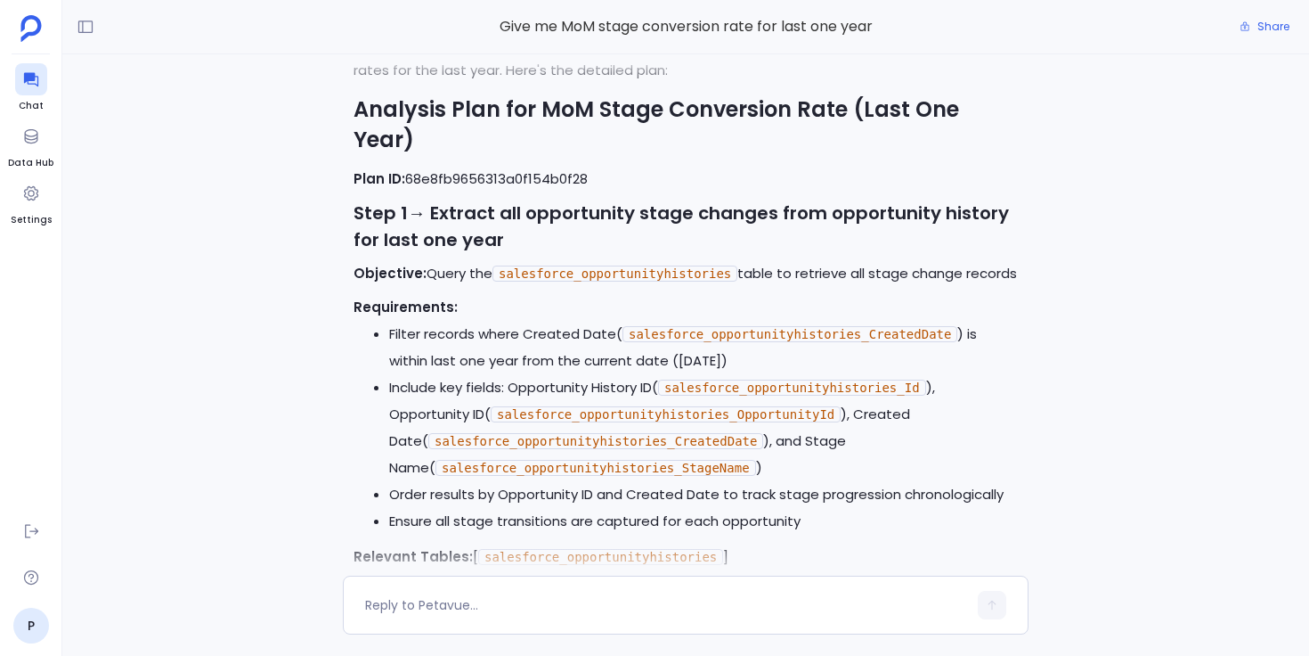
scroll to position [-744, 0]
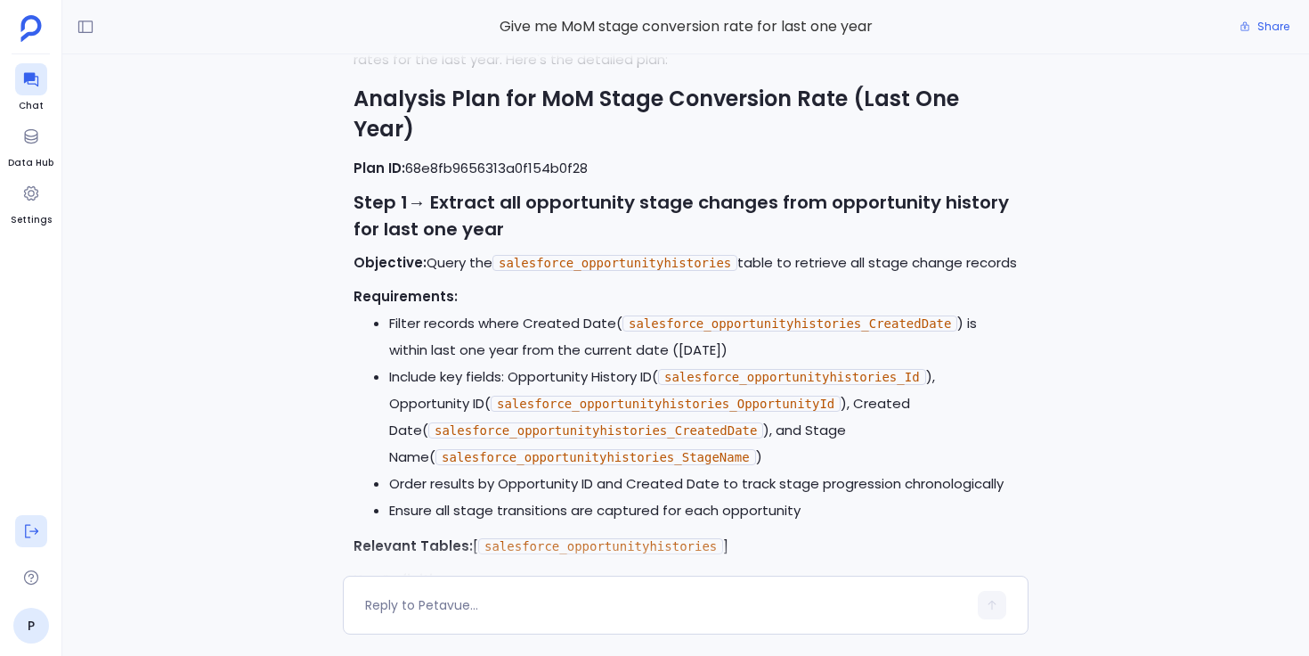
click at [37, 527] on icon at bounding box center [31, 531] width 18 height 18
click at [37, 527] on img at bounding box center [31, 531] width 18 height 18
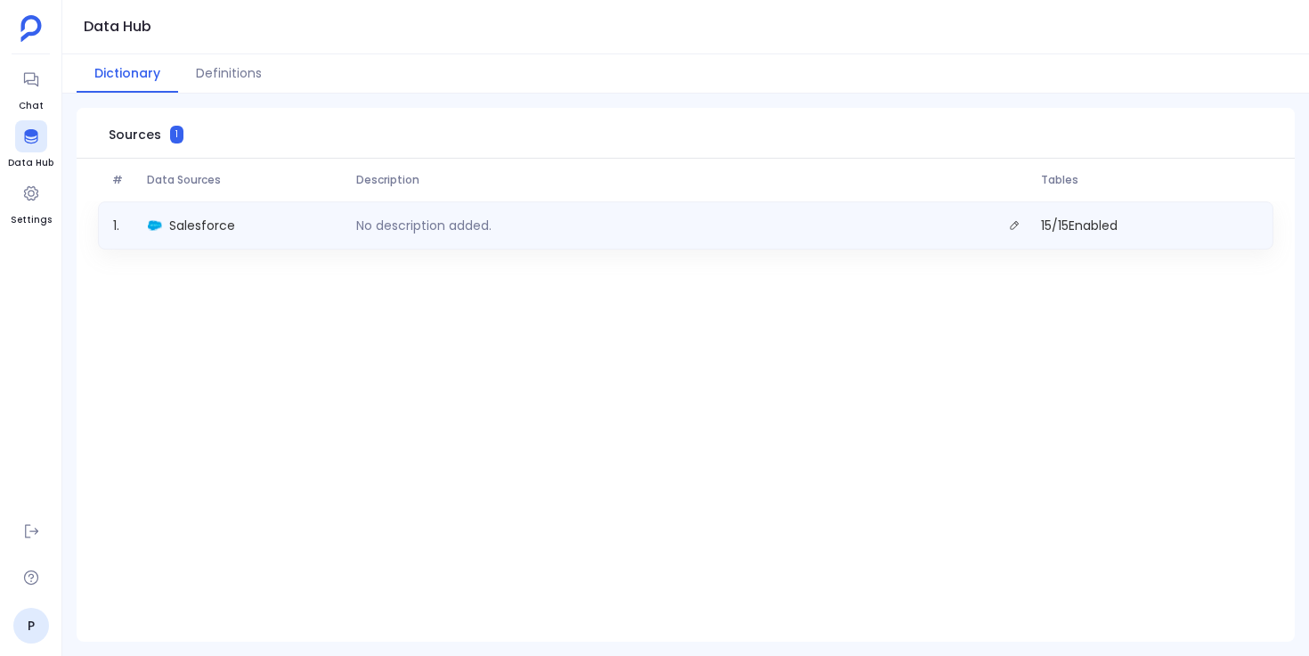
click at [200, 211] on div "1 . Salesforce No description added. 15 / 15 Enabled" at bounding box center [686, 225] width 1176 height 48
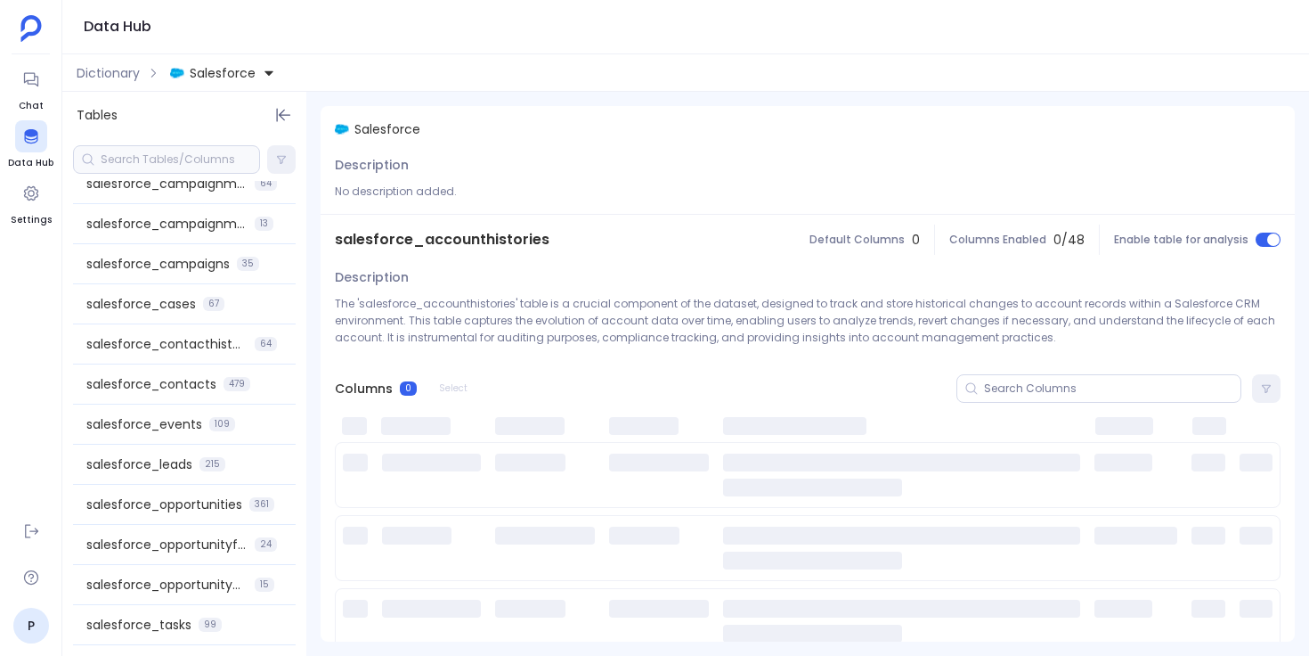
scroll to position [141, 0]
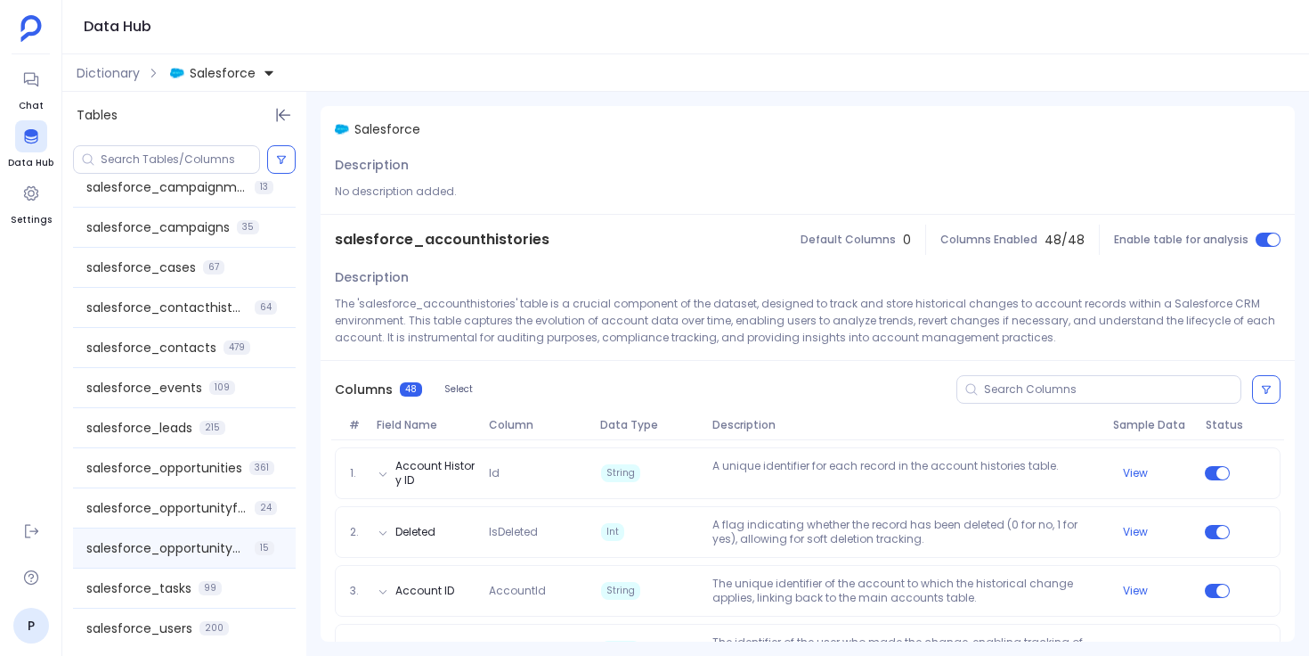
click at [205, 538] on div "salesforce_opportunityhistories 15" at bounding box center [184, 547] width 223 height 39
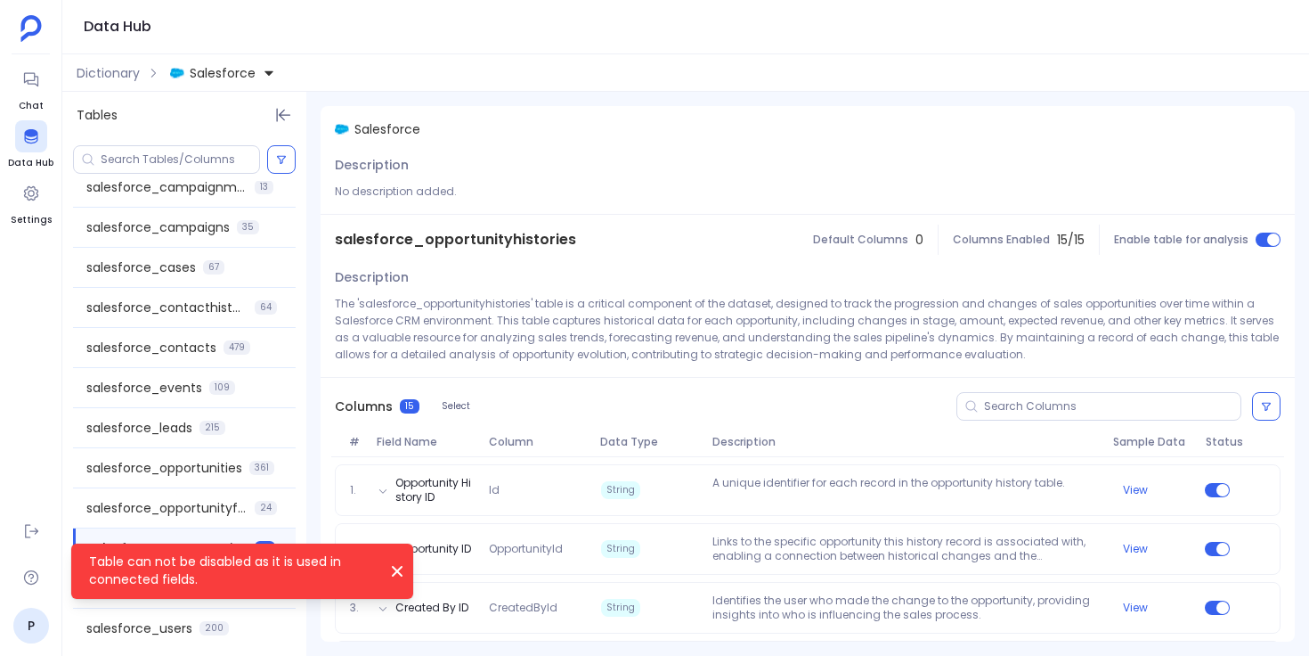
click at [396, 569] on icon "Table can not be disabled as it is used in connected fields." at bounding box center [397, 571] width 11 height 11
